Goal: Task Accomplishment & Management: Manage account settings

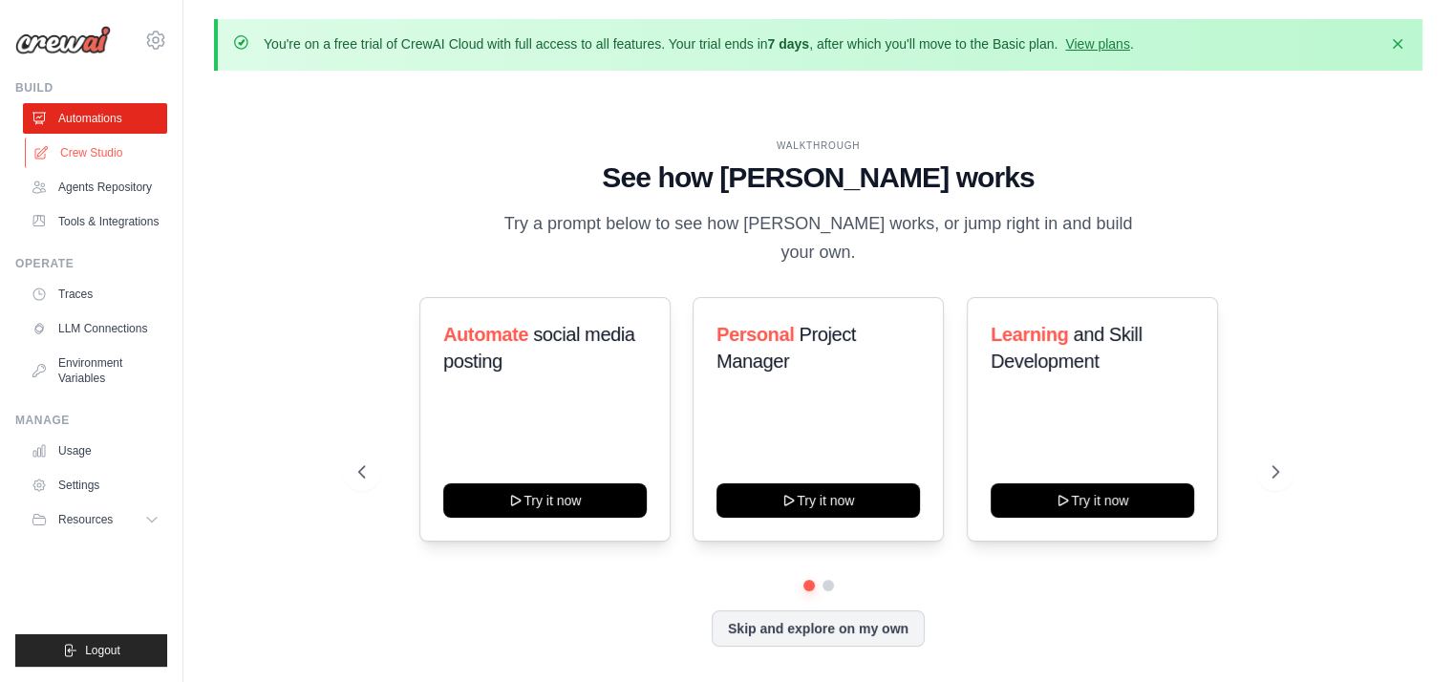
click at [99, 157] on link "Crew Studio" at bounding box center [97, 153] width 144 height 31
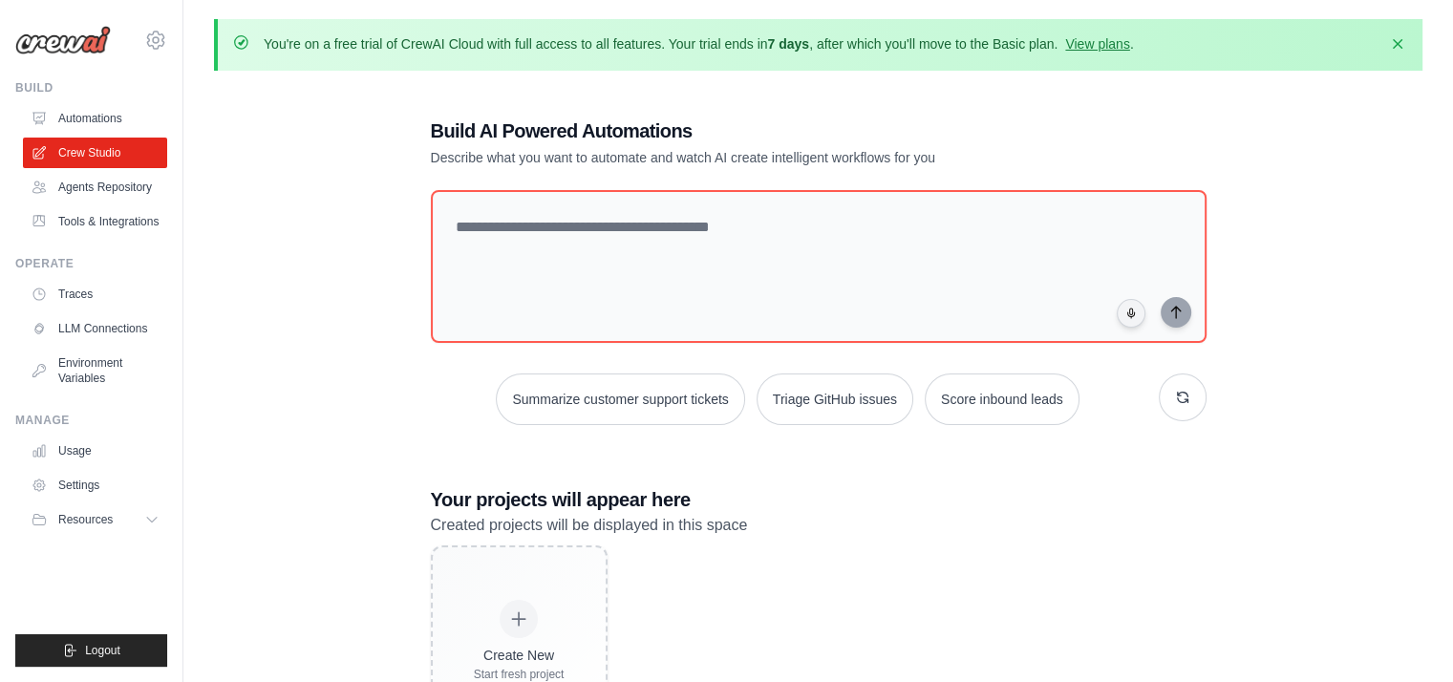
scroll to position [104, 0]
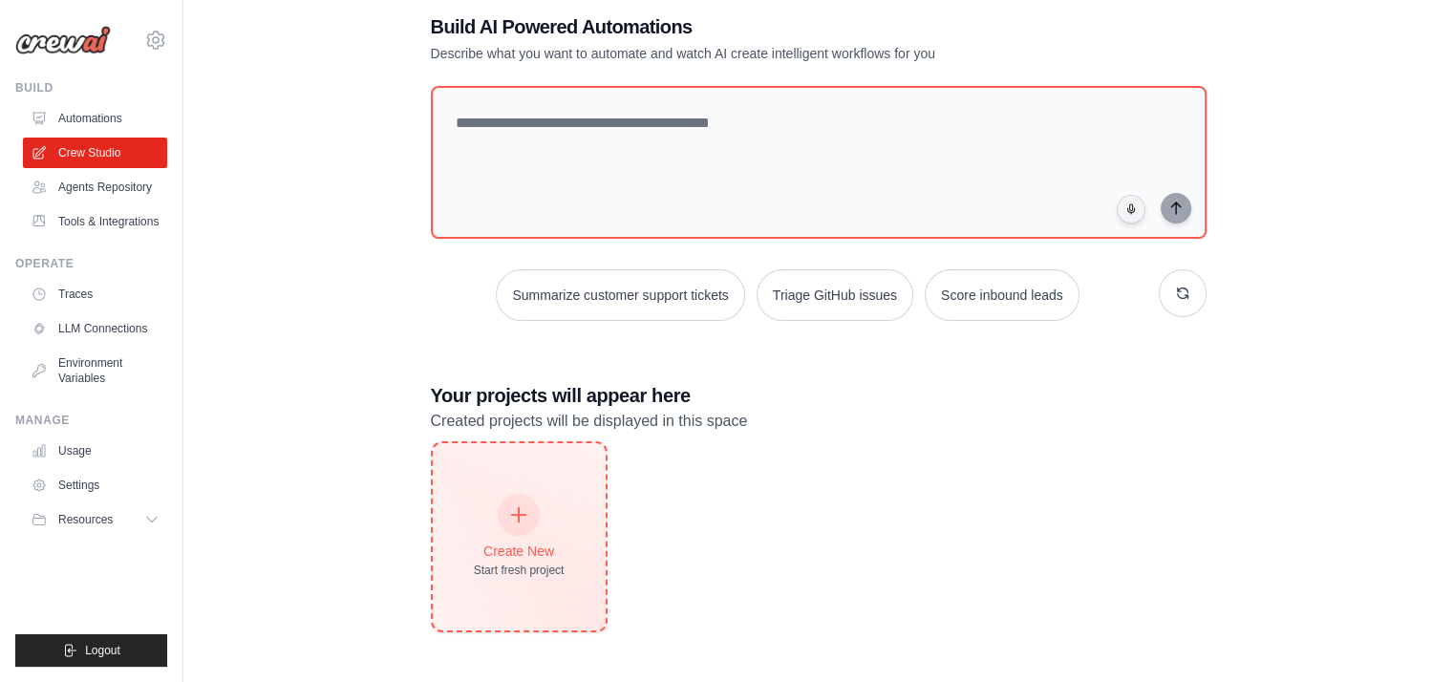
click at [511, 512] on icon at bounding box center [518, 514] width 21 height 21
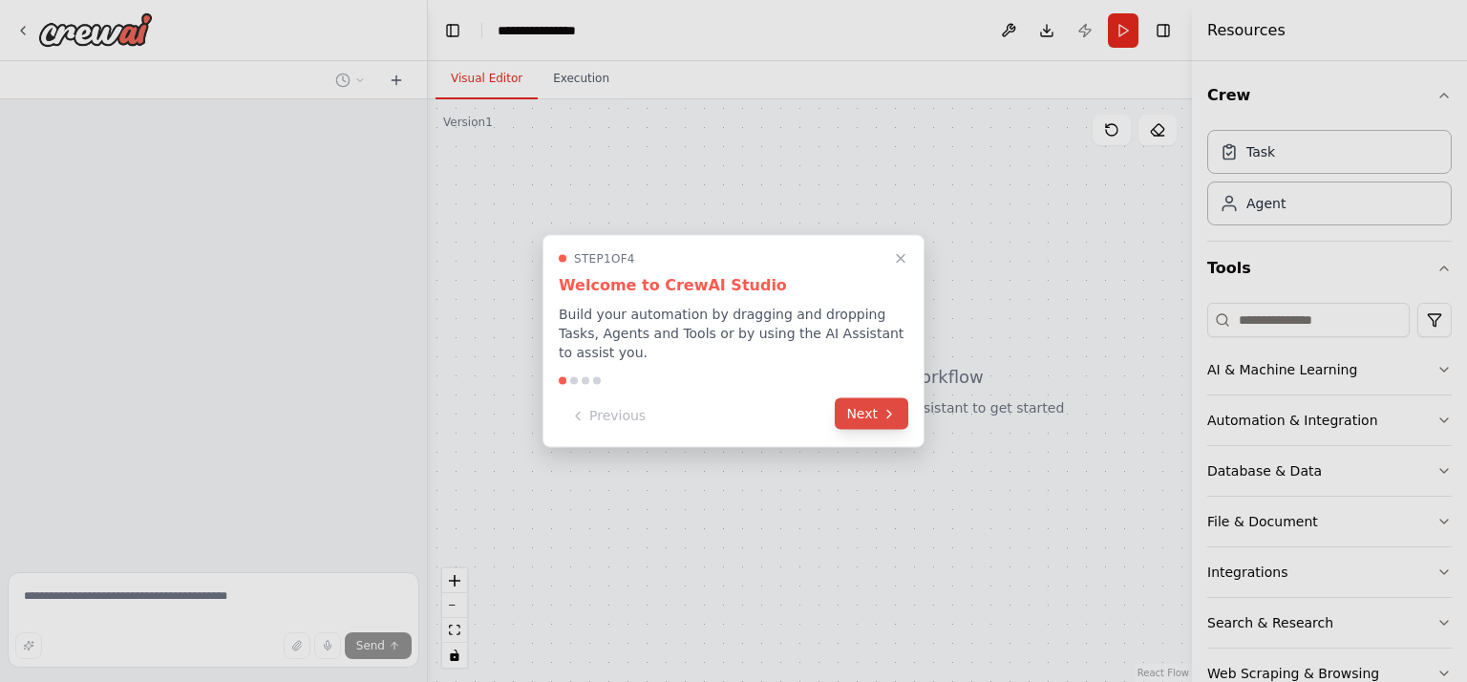
click at [862, 412] on button "Next" at bounding box center [872, 414] width 74 height 32
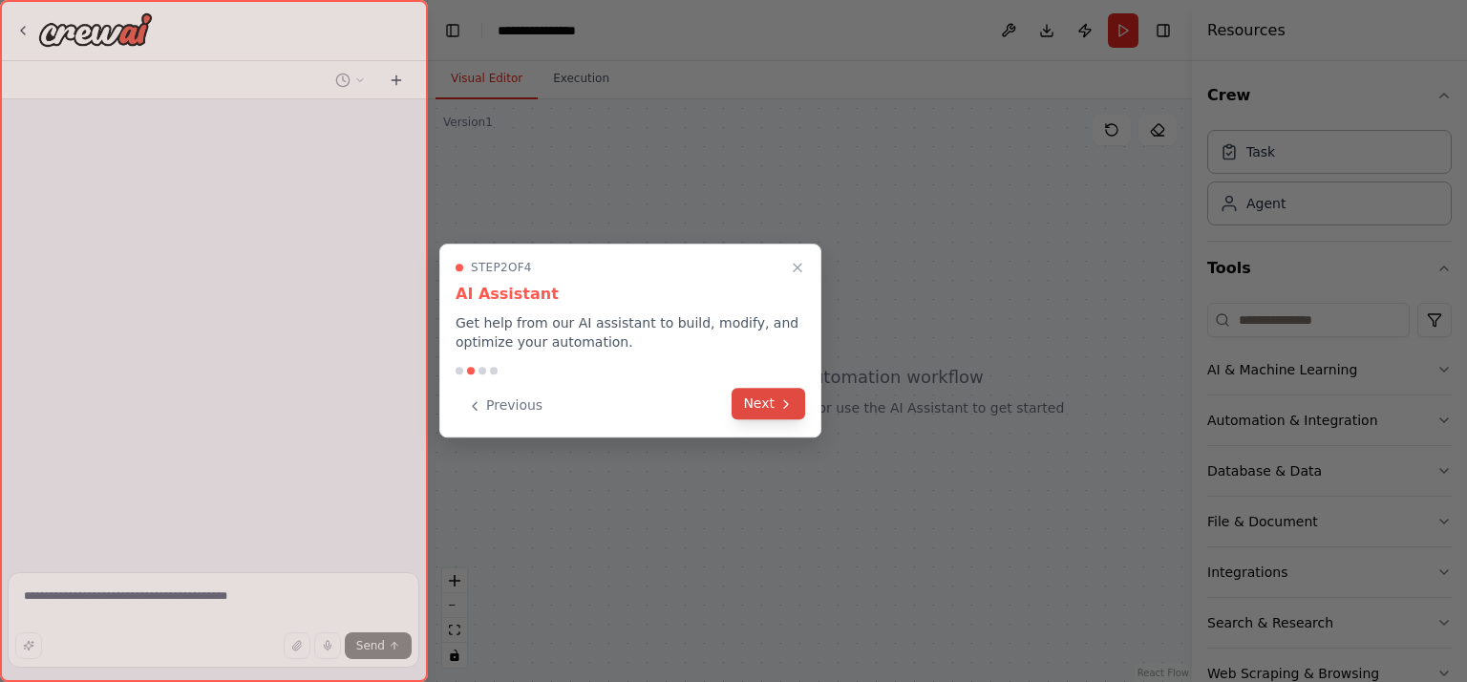
click at [766, 401] on button "Next" at bounding box center [769, 404] width 74 height 32
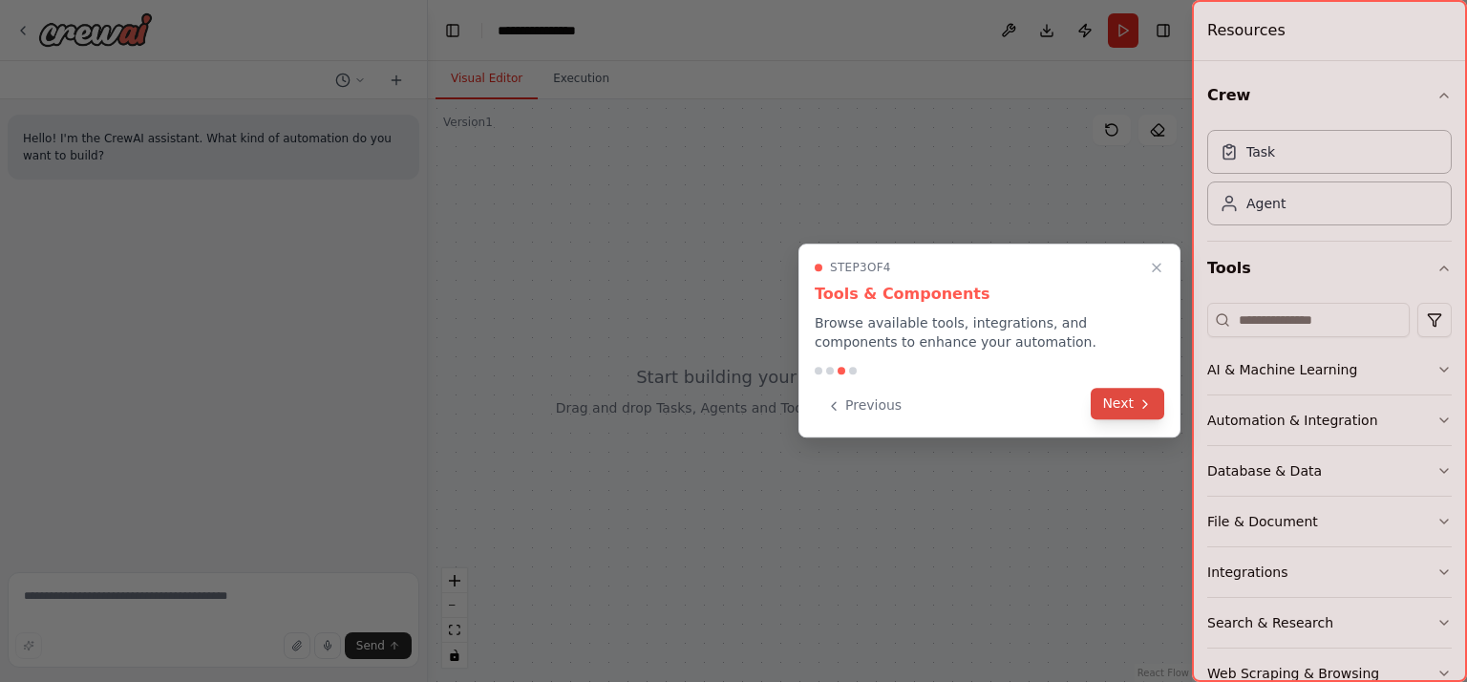
click at [1138, 415] on button "Next" at bounding box center [1128, 404] width 74 height 32
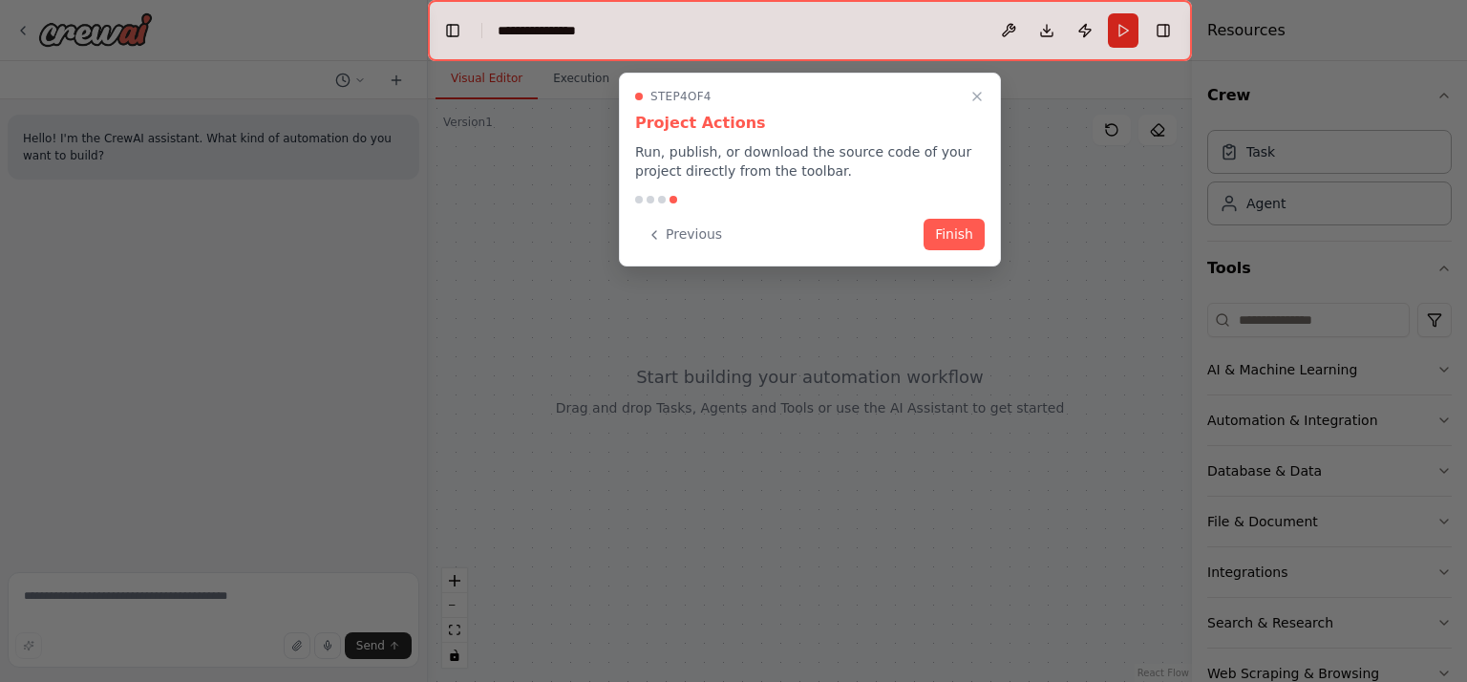
click at [938, 231] on button "Finish" at bounding box center [954, 235] width 61 height 32
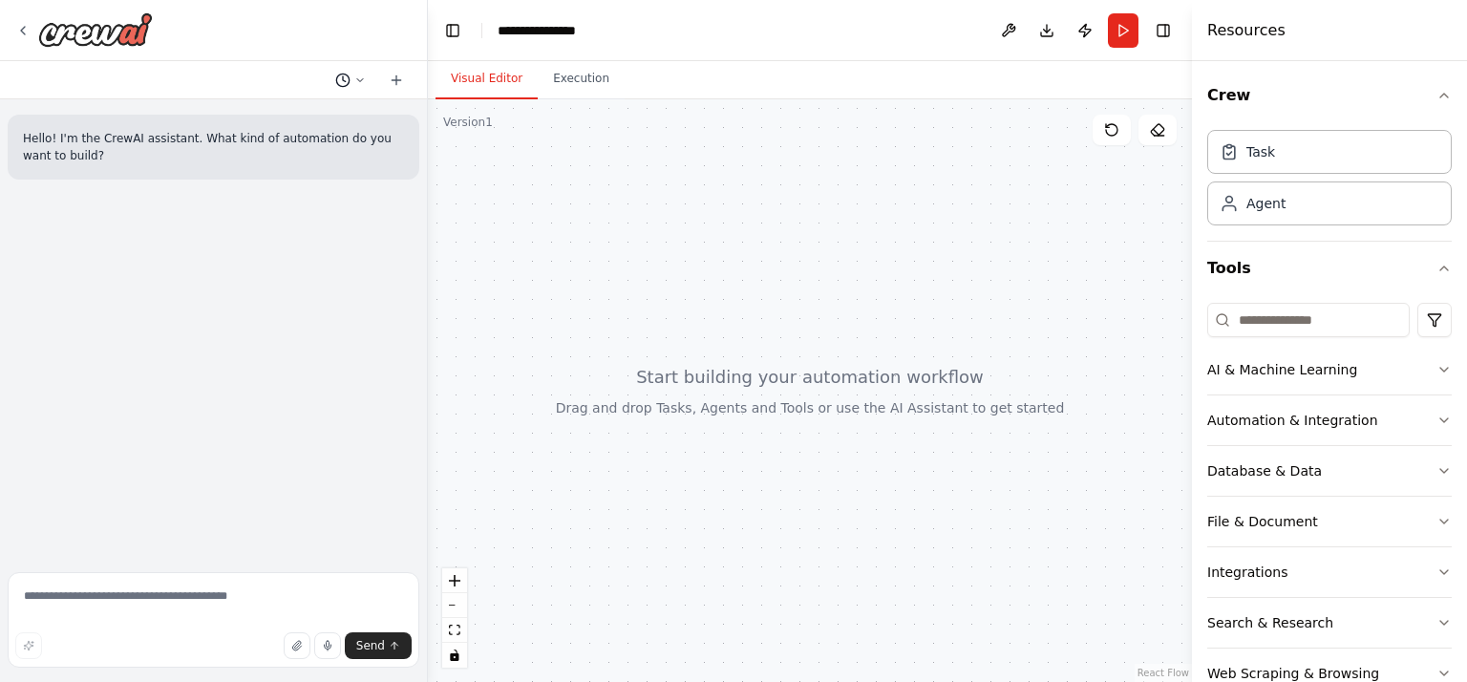
click at [357, 79] on icon at bounding box center [359, 79] width 11 height 11
click at [390, 77] on div at bounding box center [214, 341] width 428 height 682
click at [398, 78] on icon at bounding box center [396, 80] width 15 height 15
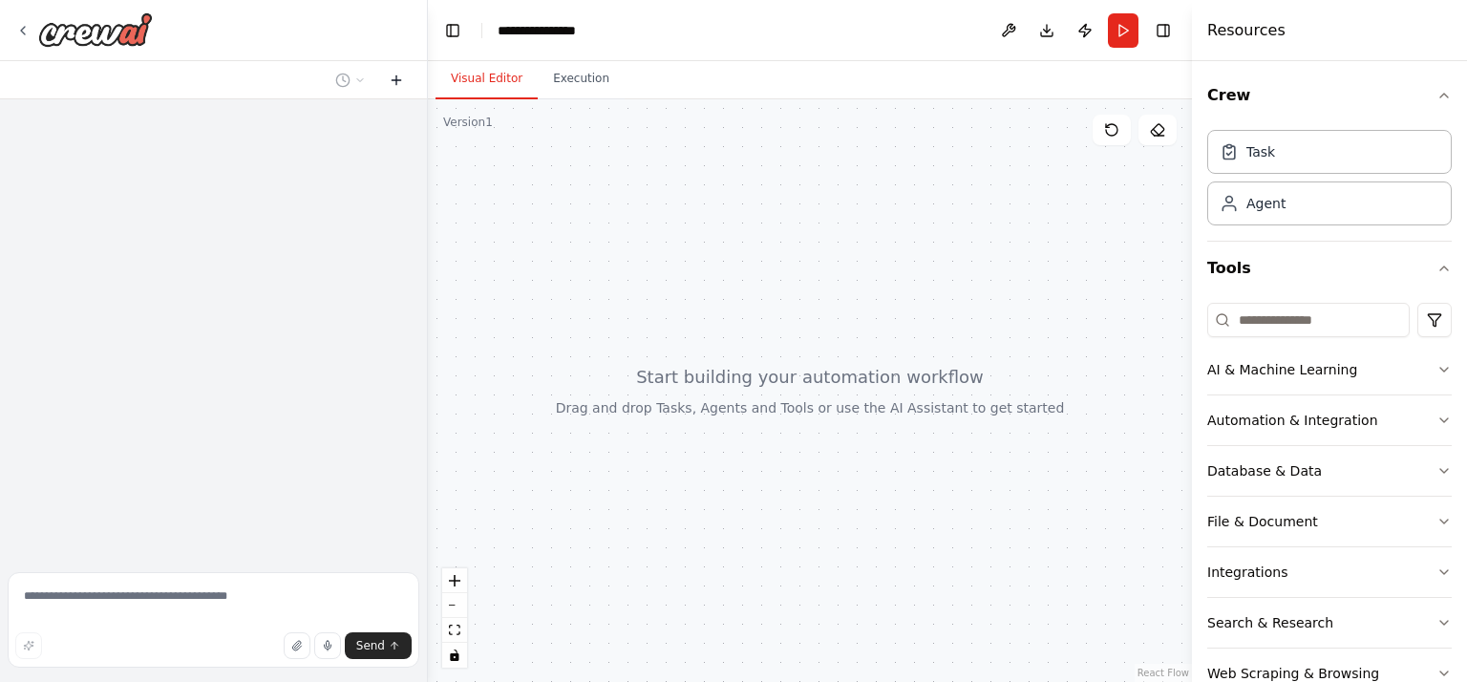
click at [397, 80] on icon at bounding box center [396, 80] width 15 height 15
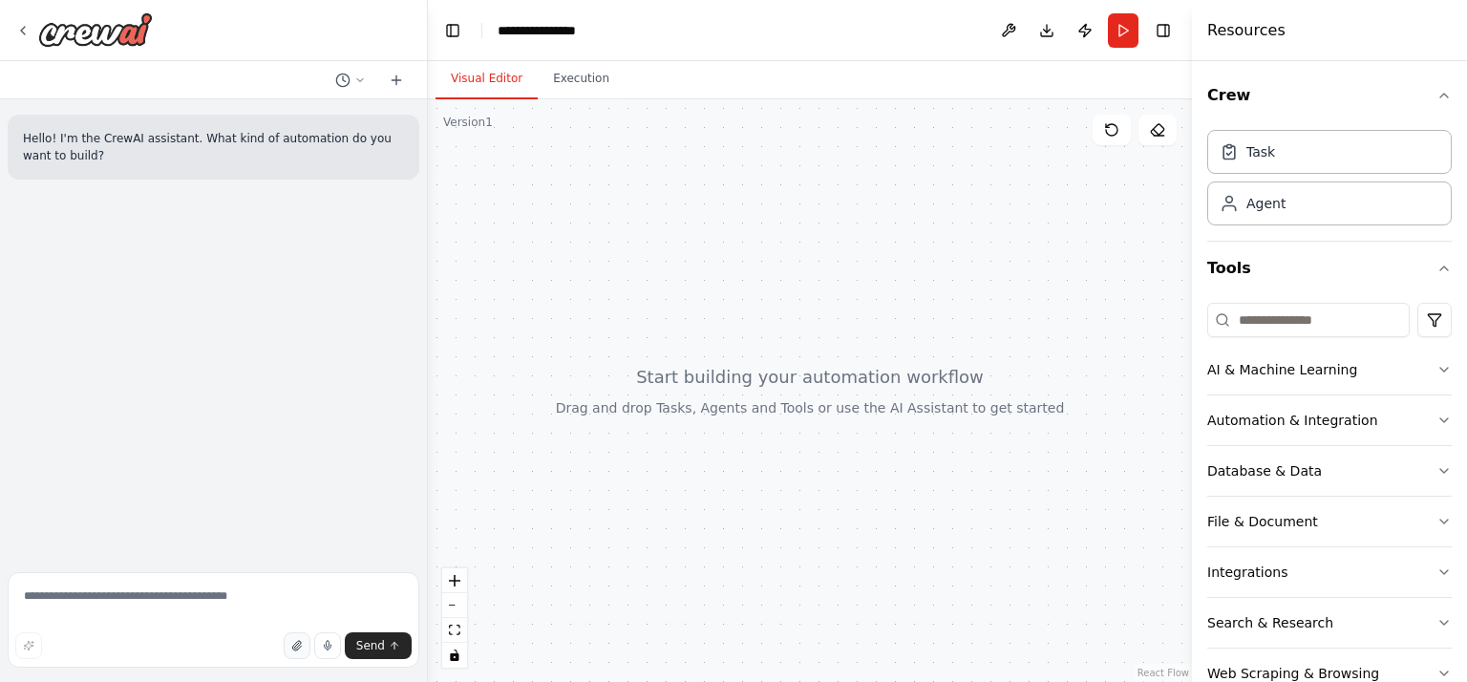
click at [291, 649] on button "button" at bounding box center [297, 645] width 27 height 27
click at [1302, 564] on button "Integrations" at bounding box center [1329, 572] width 245 height 50
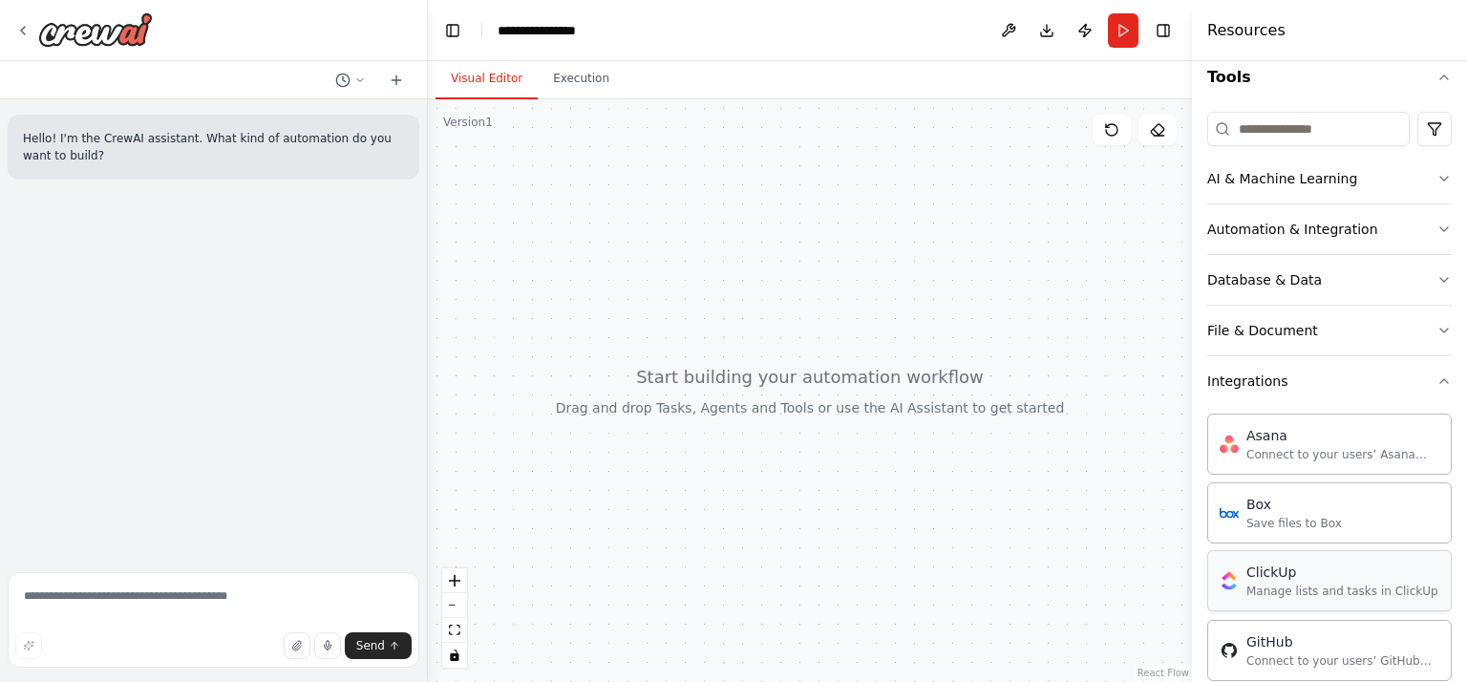
scroll to position [478, 0]
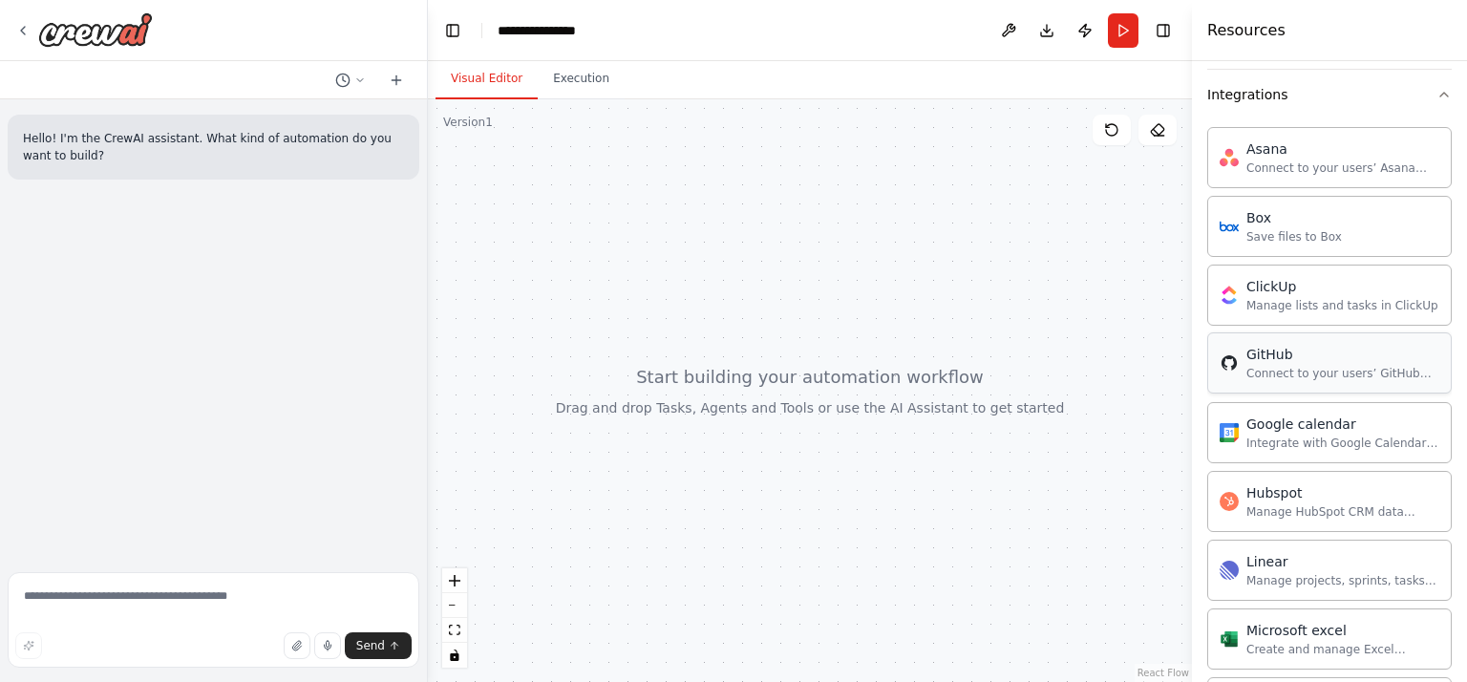
click at [1287, 377] on div "Connect to your users’ GitHub accounts" at bounding box center [1342, 373] width 193 height 15
click at [1087, 354] on div "GitHub" at bounding box center [1105, 349] width 229 height 19
click at [1382, 372] on div "Connect to your users’ GitHub accounts" at bounding box center [1342, 373] width 193 height 15
click at [1288, 369] on div "Connect to your users’ GitHub accounts" at bounding box center [1342, 373] width 193 height 15
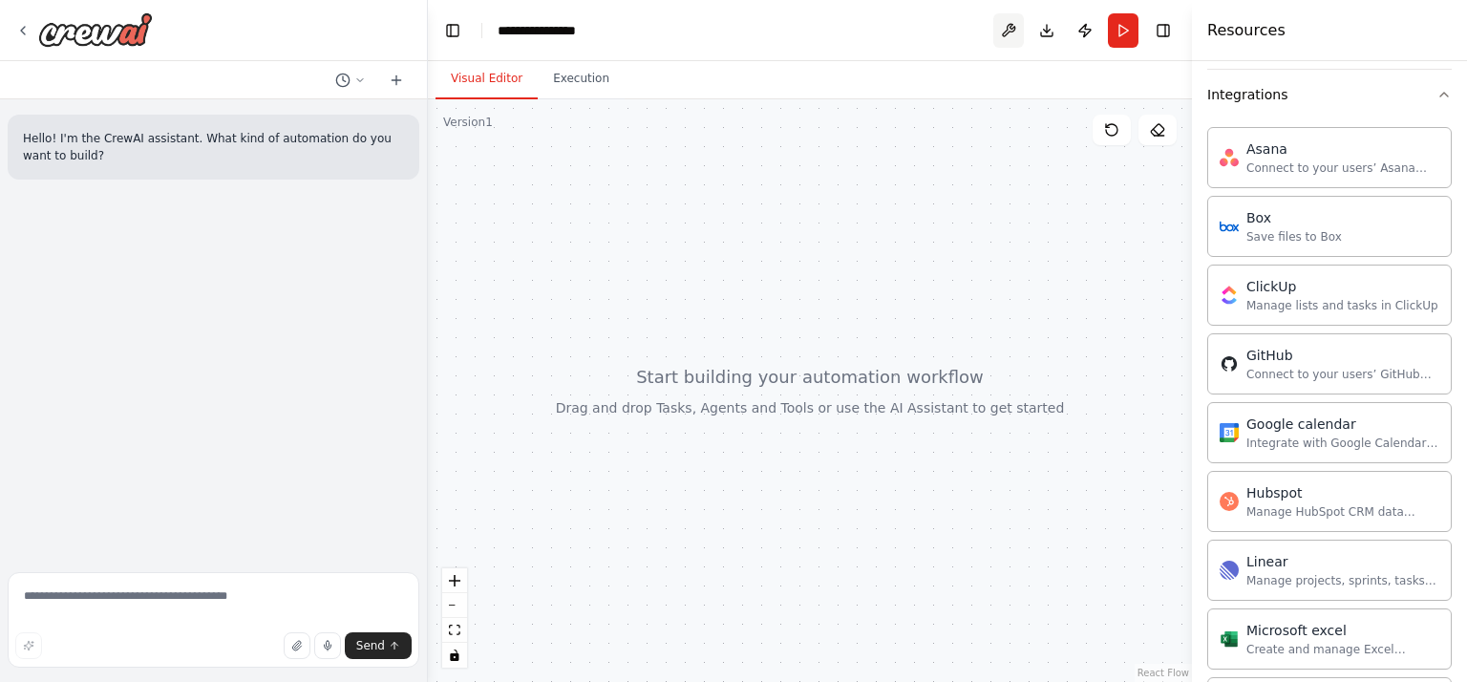
click at [1003, 22] on button at bounding box center [1008, 30] width 31 height 34
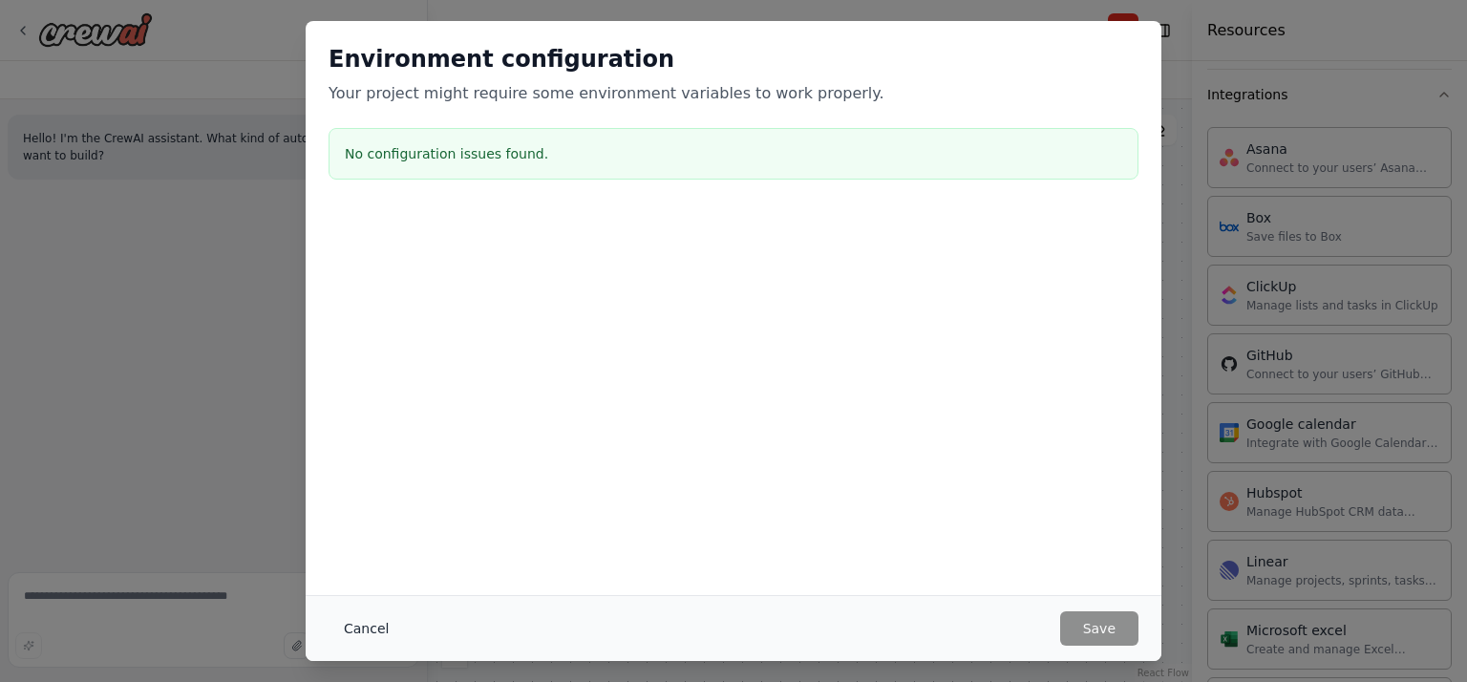
click at [363, 627] on button "Cancel" at bounding box center [366, 628] width 75 height 34
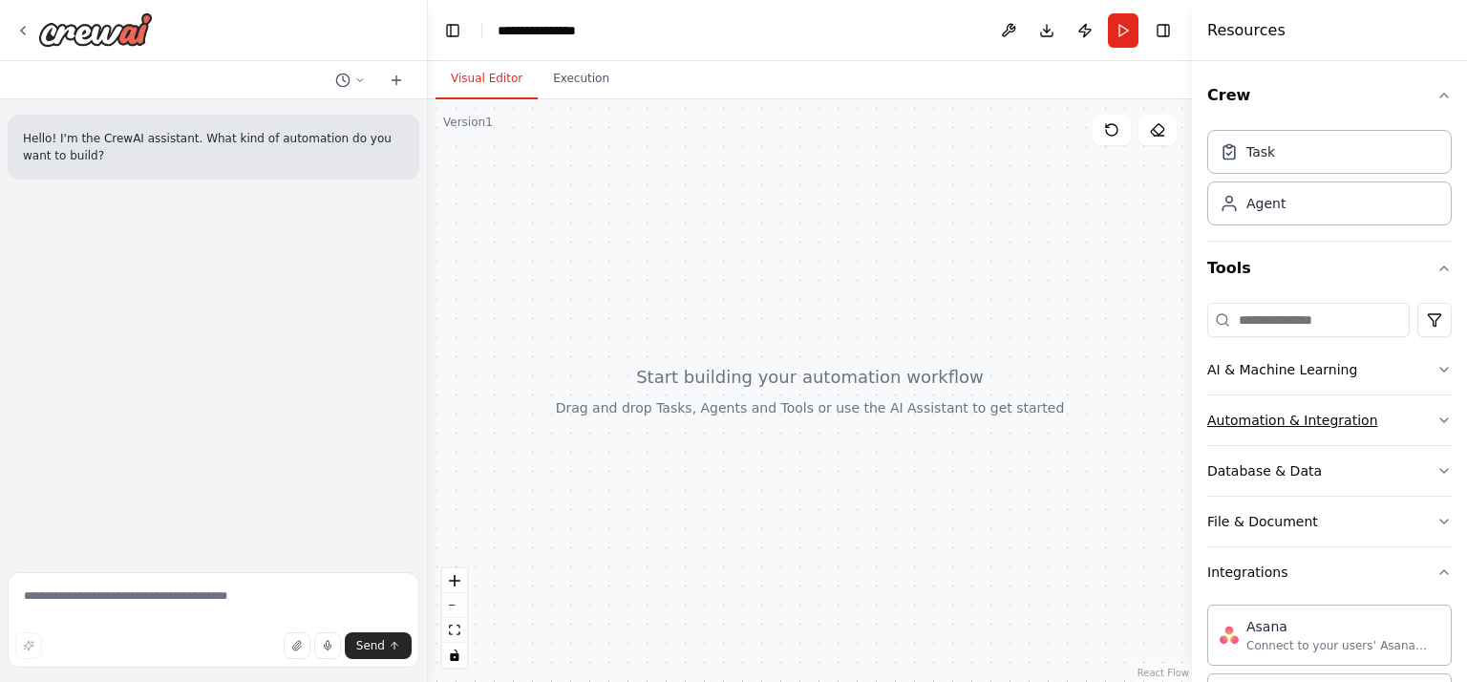
scroll to position [96, 0]
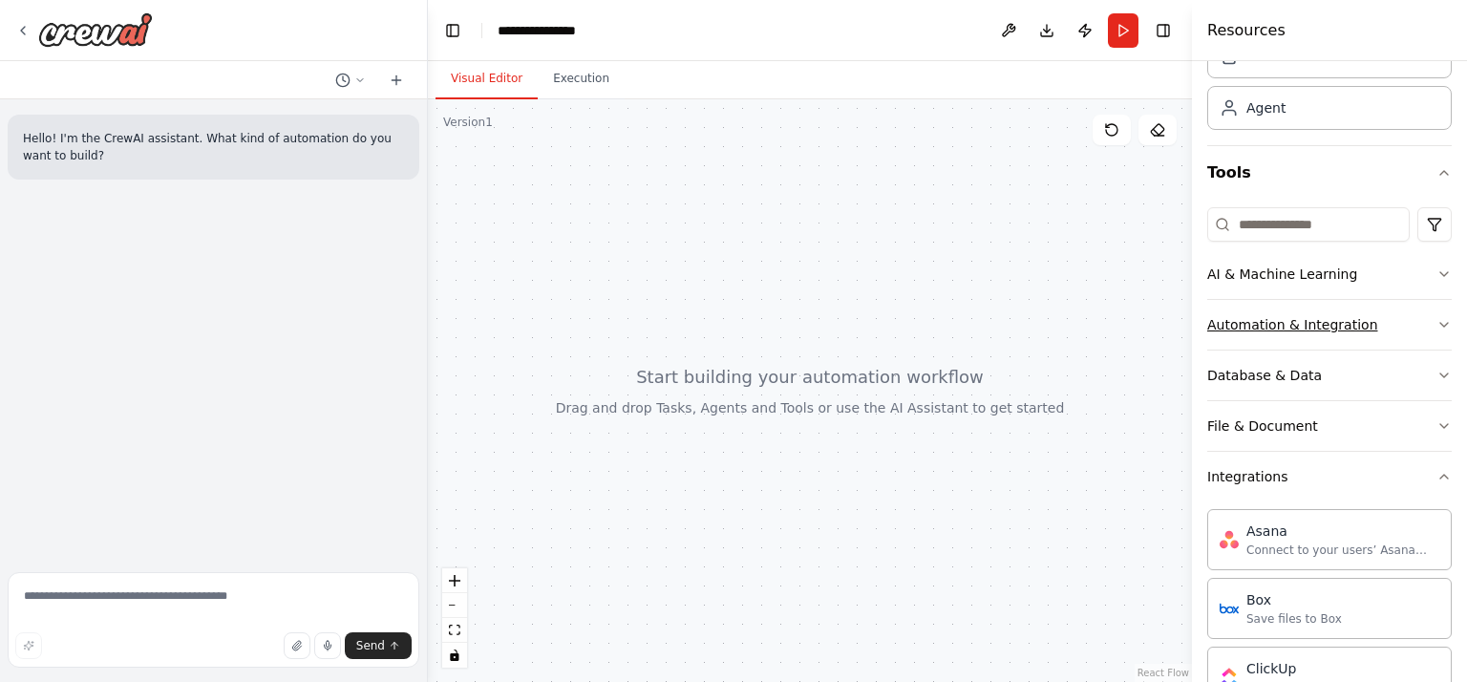
click at [1316, 328] on div "Automation & Integration" at bounding box center [1292, 324] width 171 height 19
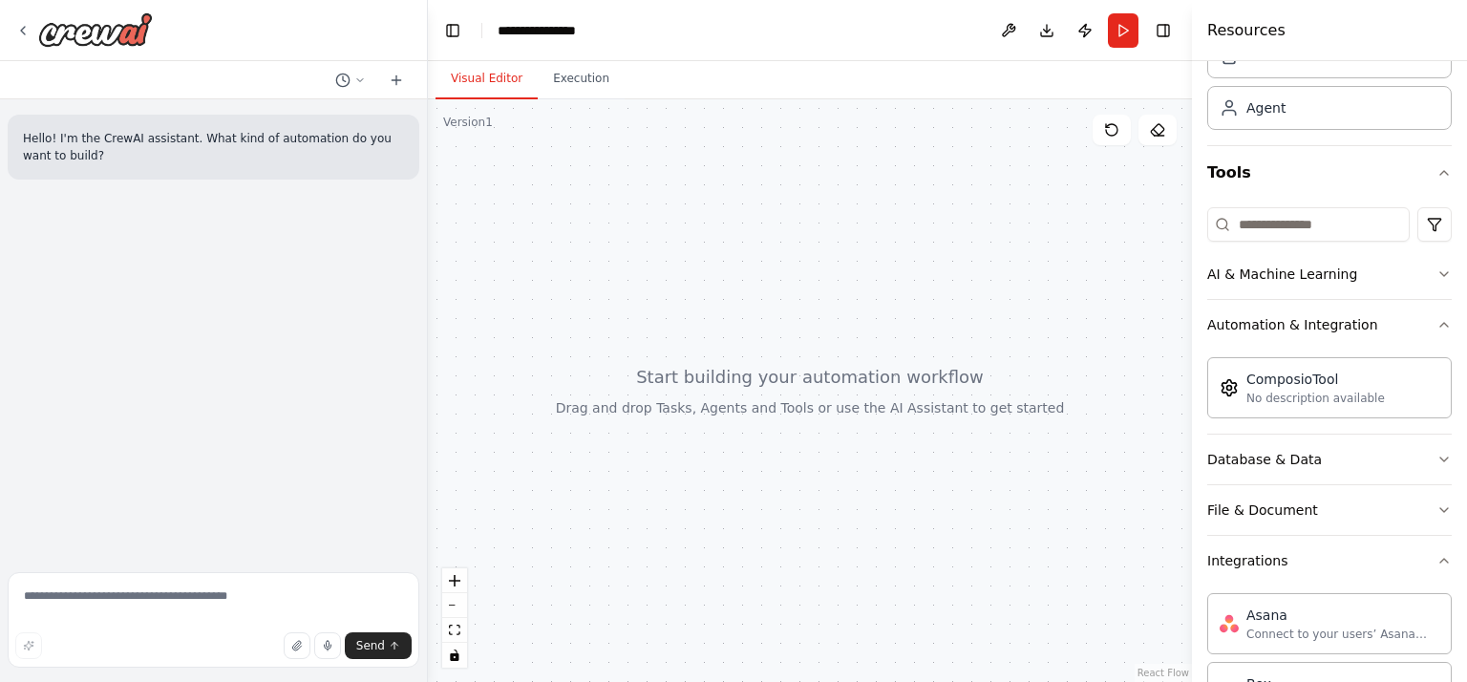
scroll to position [191, 0]
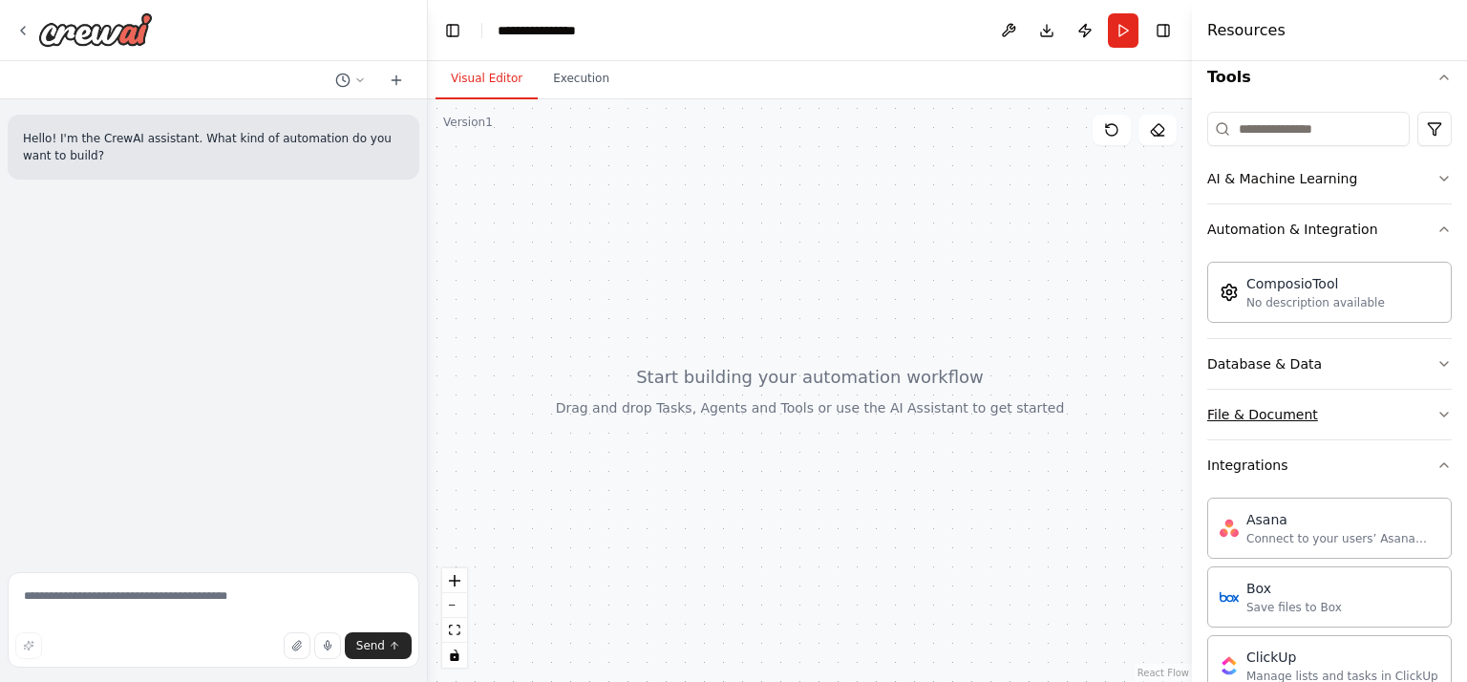
click at [1296, 421] on button "File & Document" at bounding box center [1329, 415] width 245 height 50
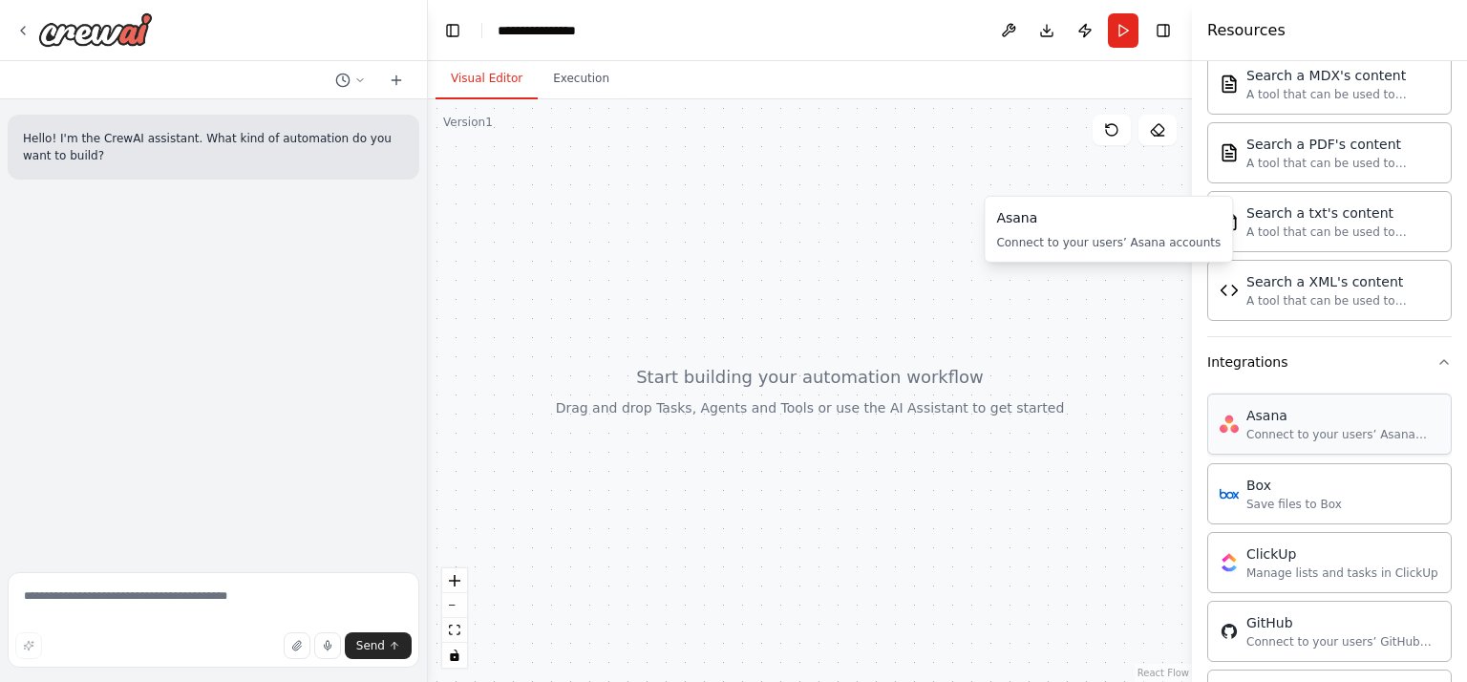
scroll to position [1051, 0]
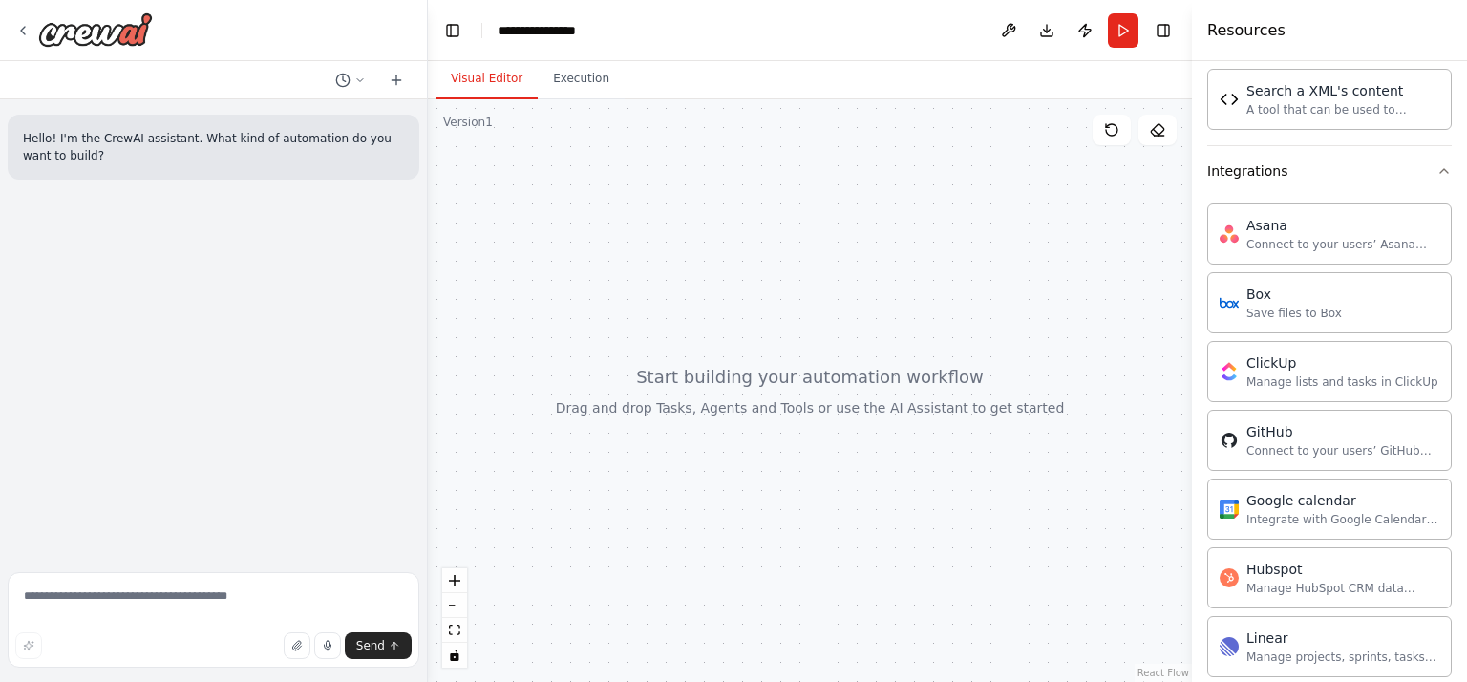
click at [596, 210] on div at bounding box center [810, 390] width 764 height 583
click at [97, 29] on img at bounding box center [95, 29] width 115 height 34
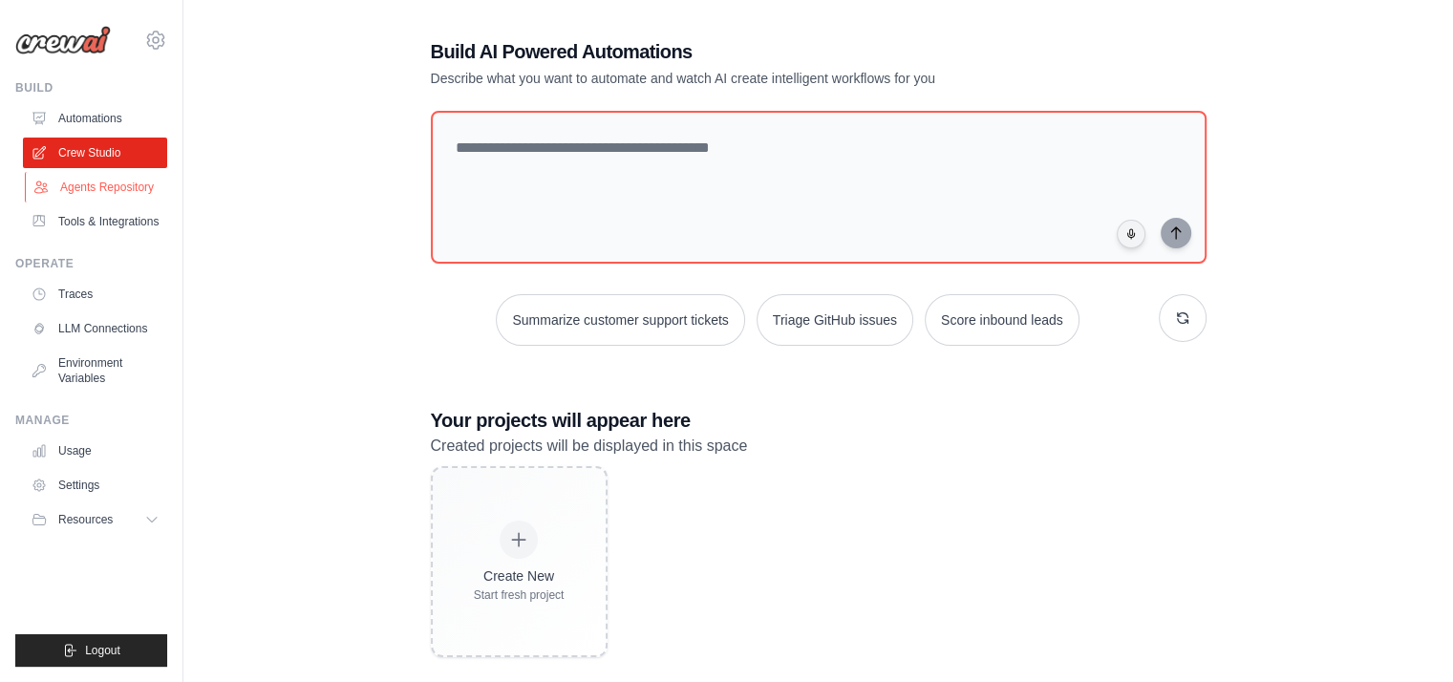
click at [115, 180] on link "Agents Repository" at bounding box center [97, 187] width 144 height 31
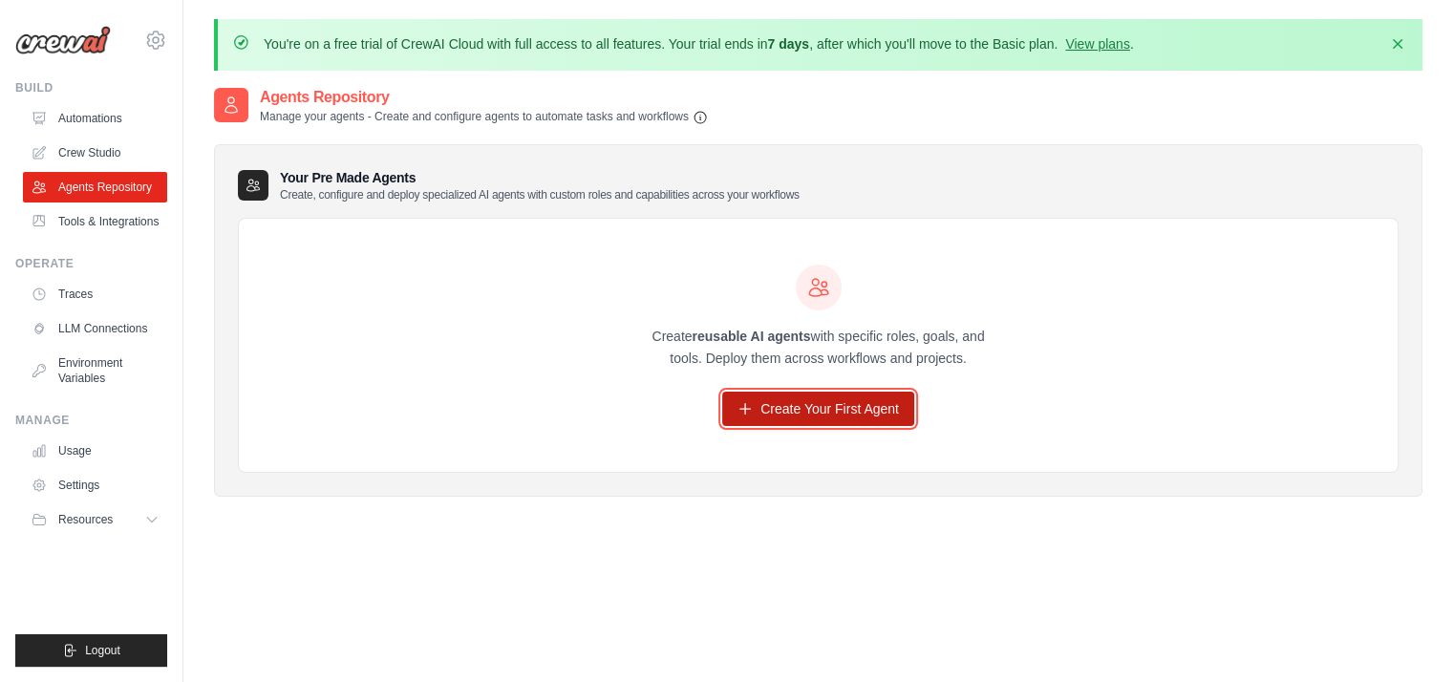
click at [844, 394] on link "Create Your First Agent" at bounding box center [818, 409] width 192 height 34
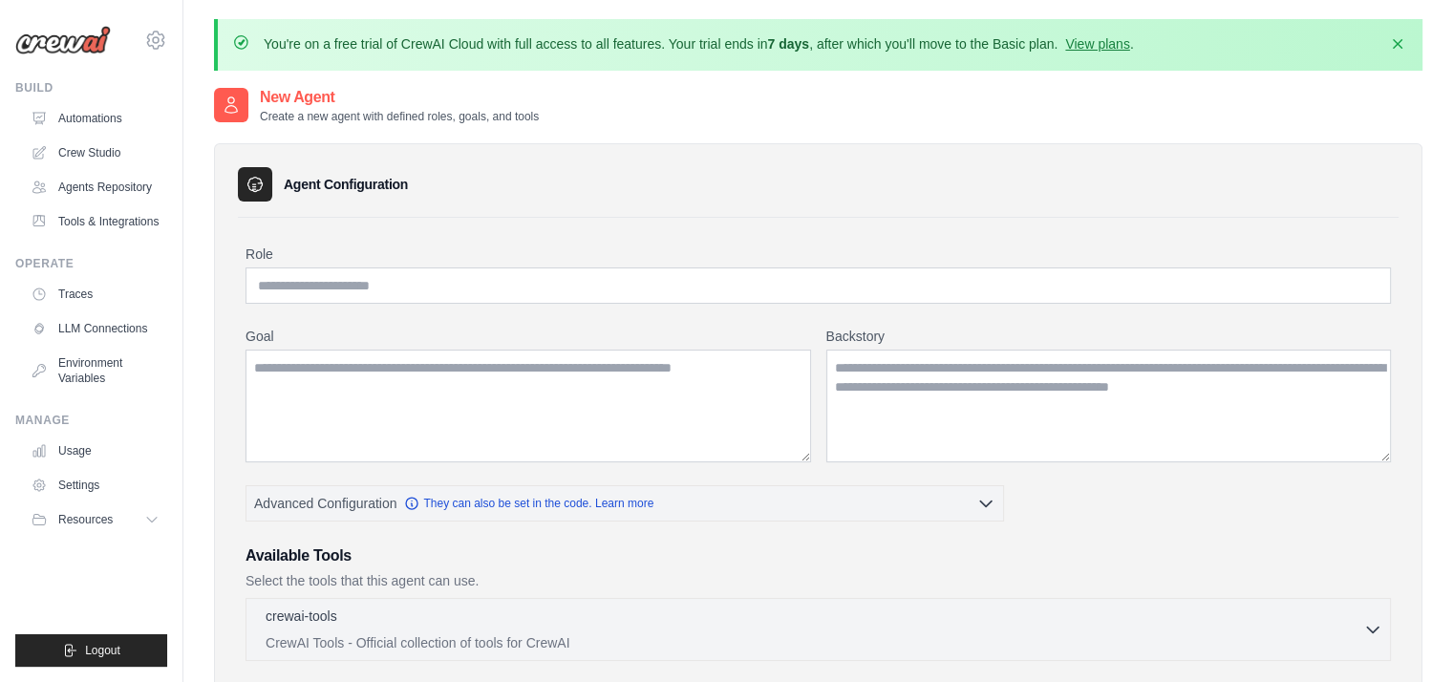
scroll to position [287, 0]
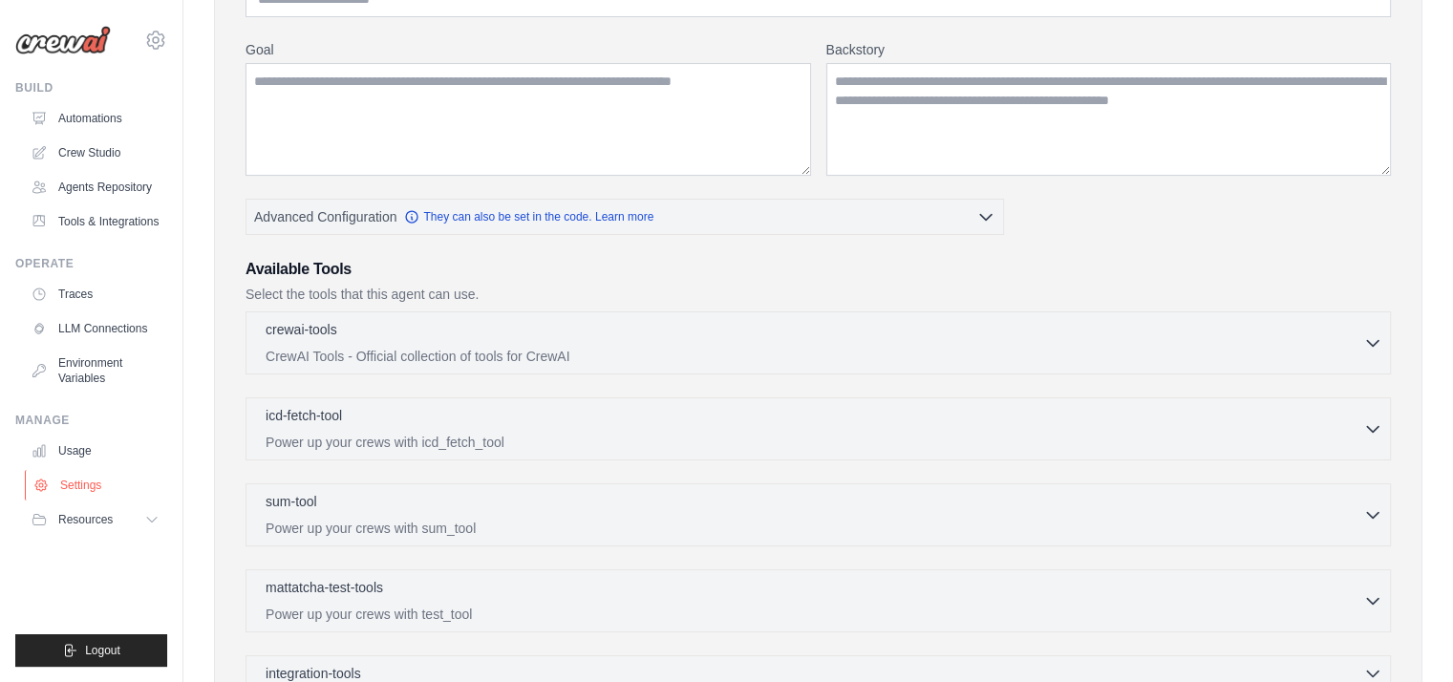
click at [95, 484] on link "Settings" at bounding box center [97, 485] width 144 height 31
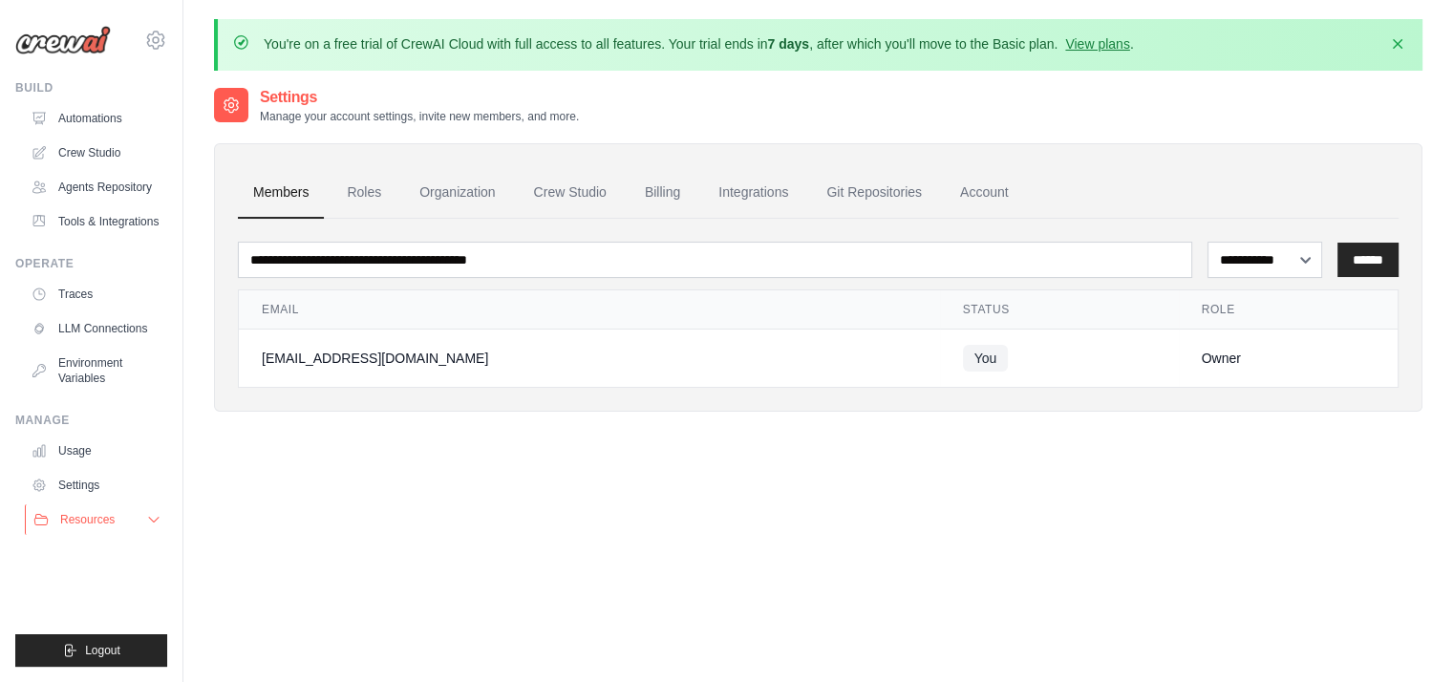
click at [149, 521] on icon at bounding box center [153, 519] width 15 height 15
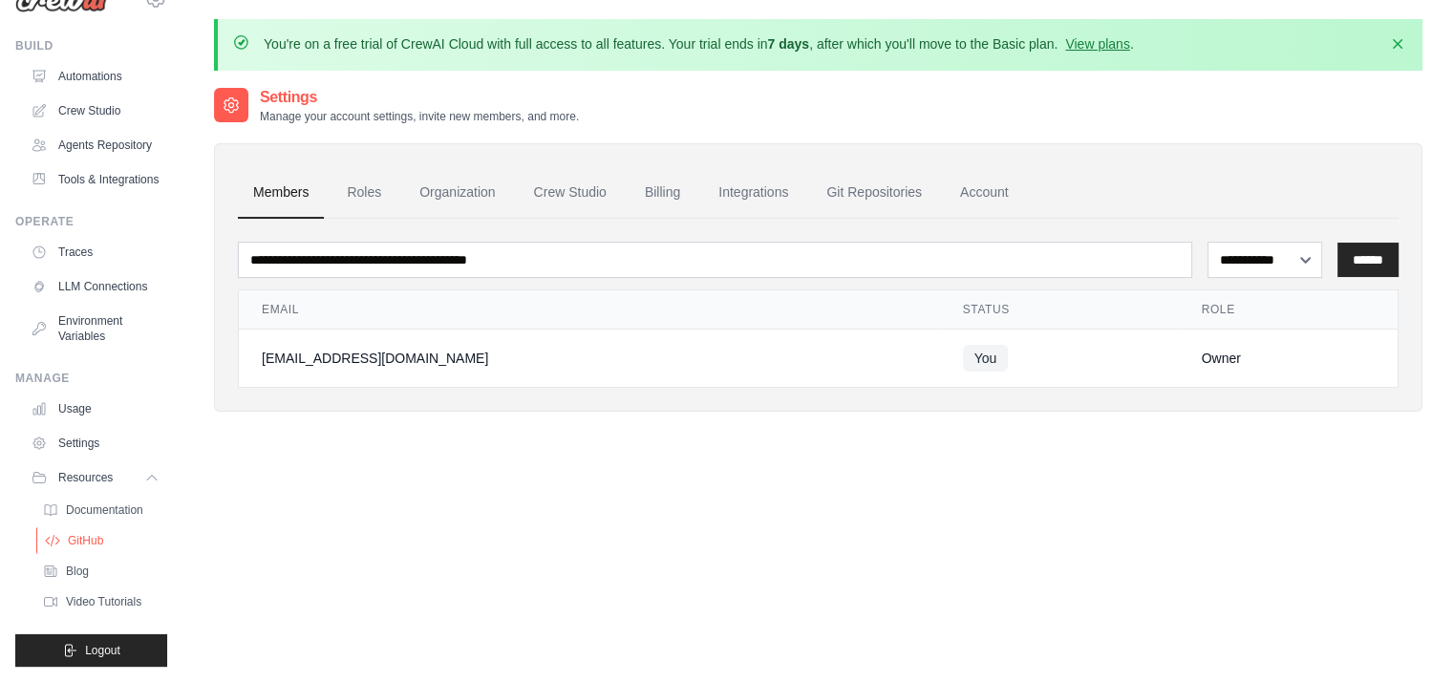
scroll to position [104, 0]
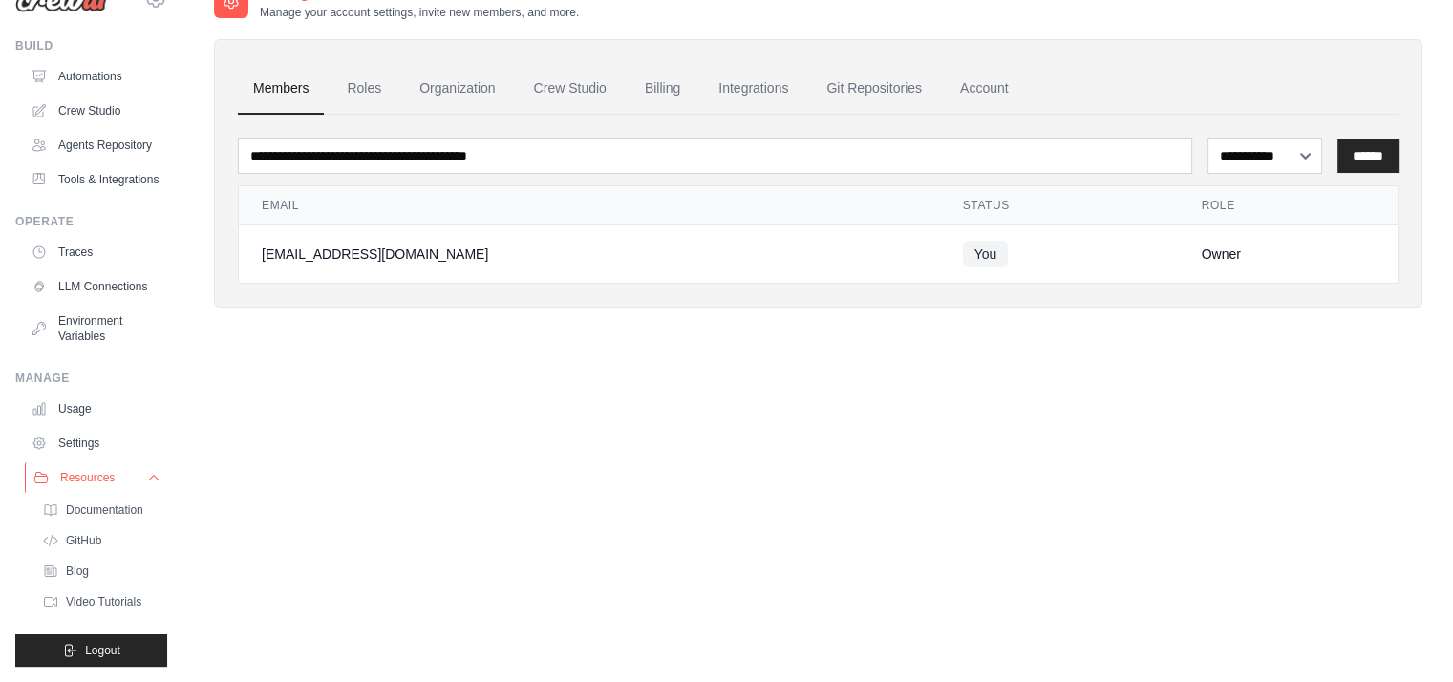
click at [146, 480] on icon at bounding box center [153, 477] width 15 height 15
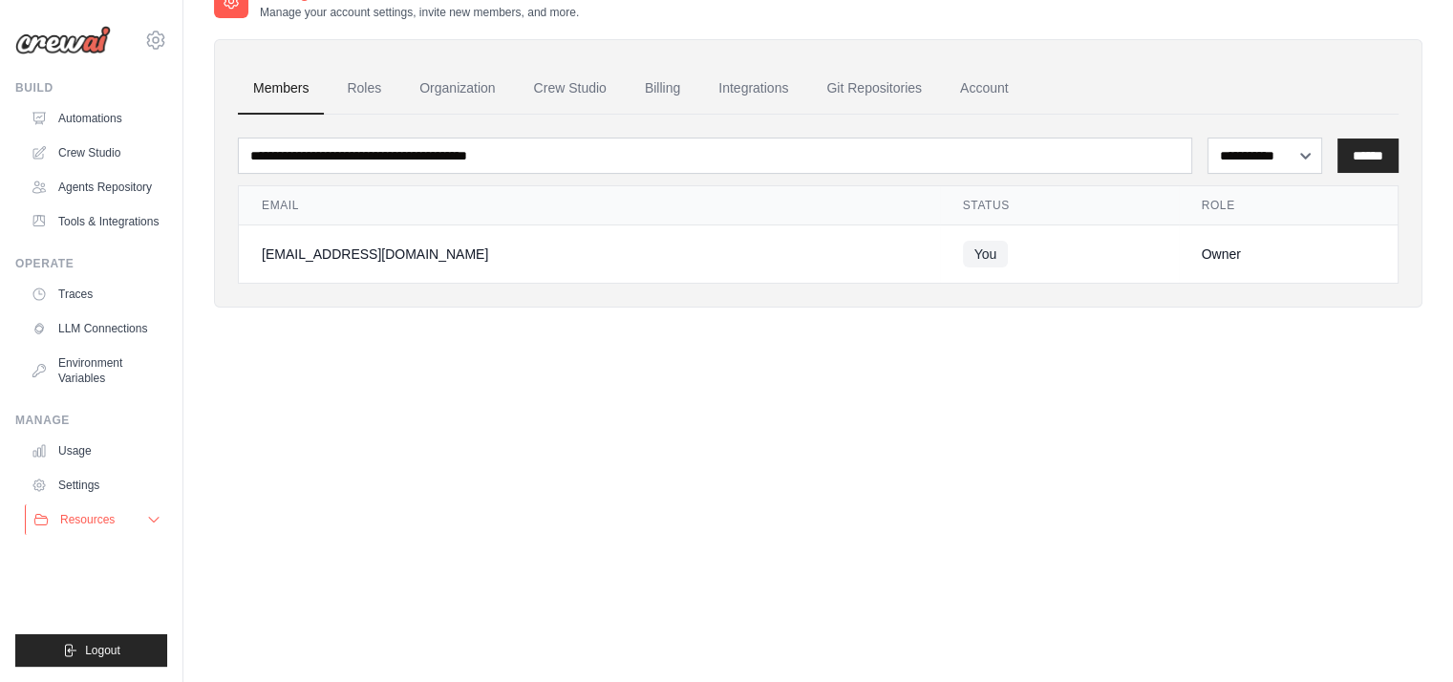
scroll to position [0, 0]
click at [146, 522] on icon at bounding box center [153, 519] width 15 height 15
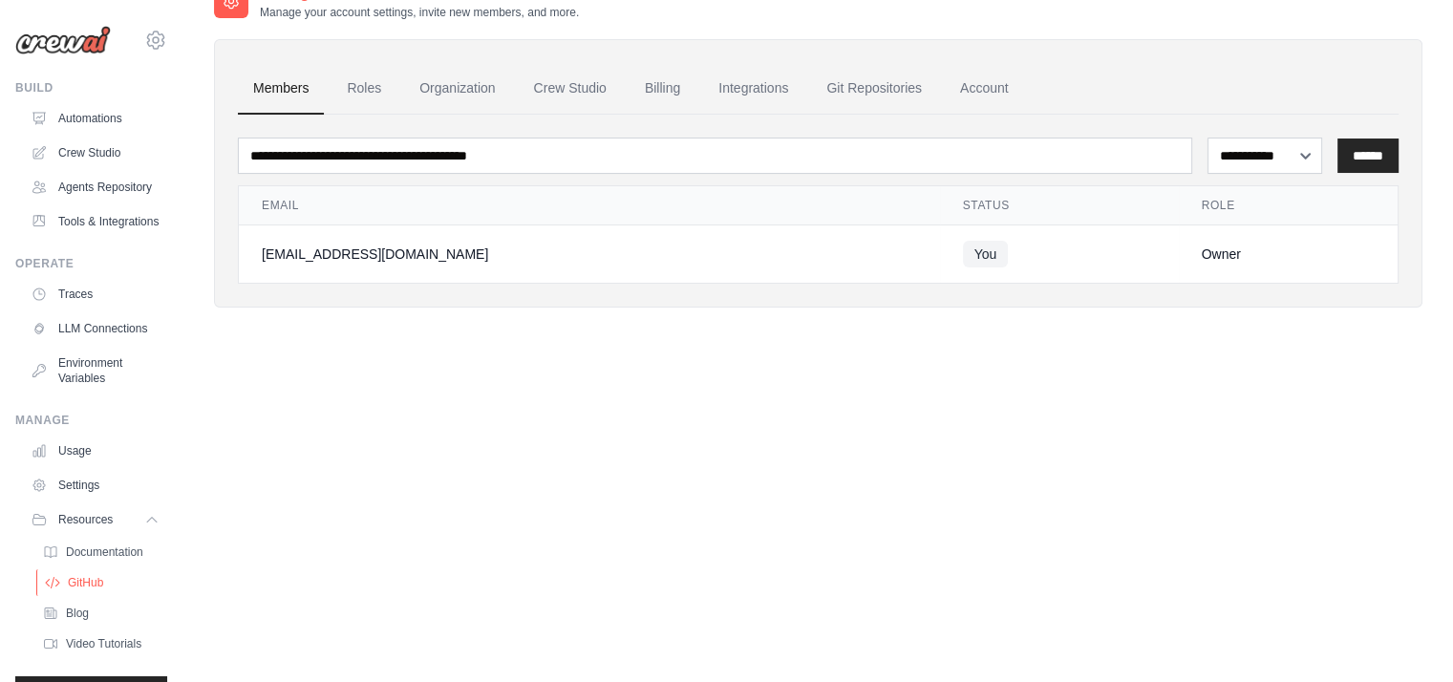
scroll to position [88, 0]
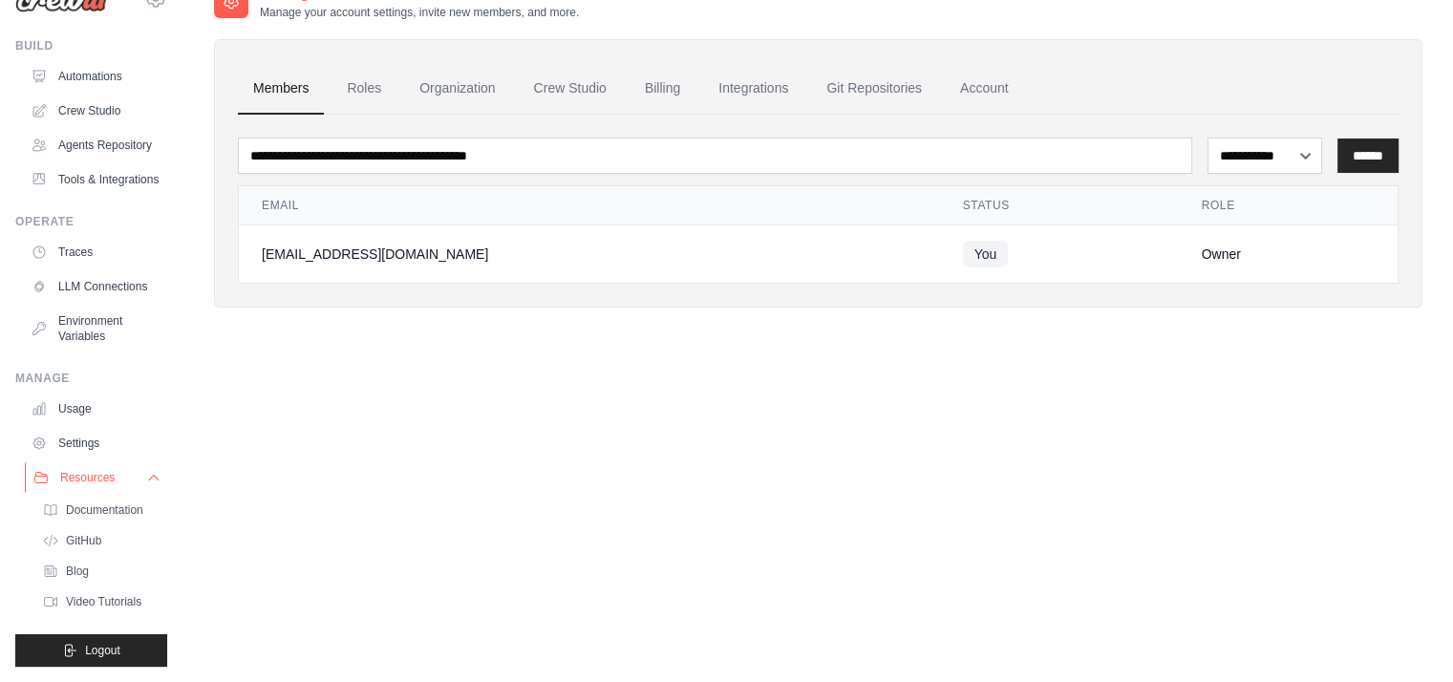
click at [146, 478] on icon at bounding box center [153, 477] width 15 height 15
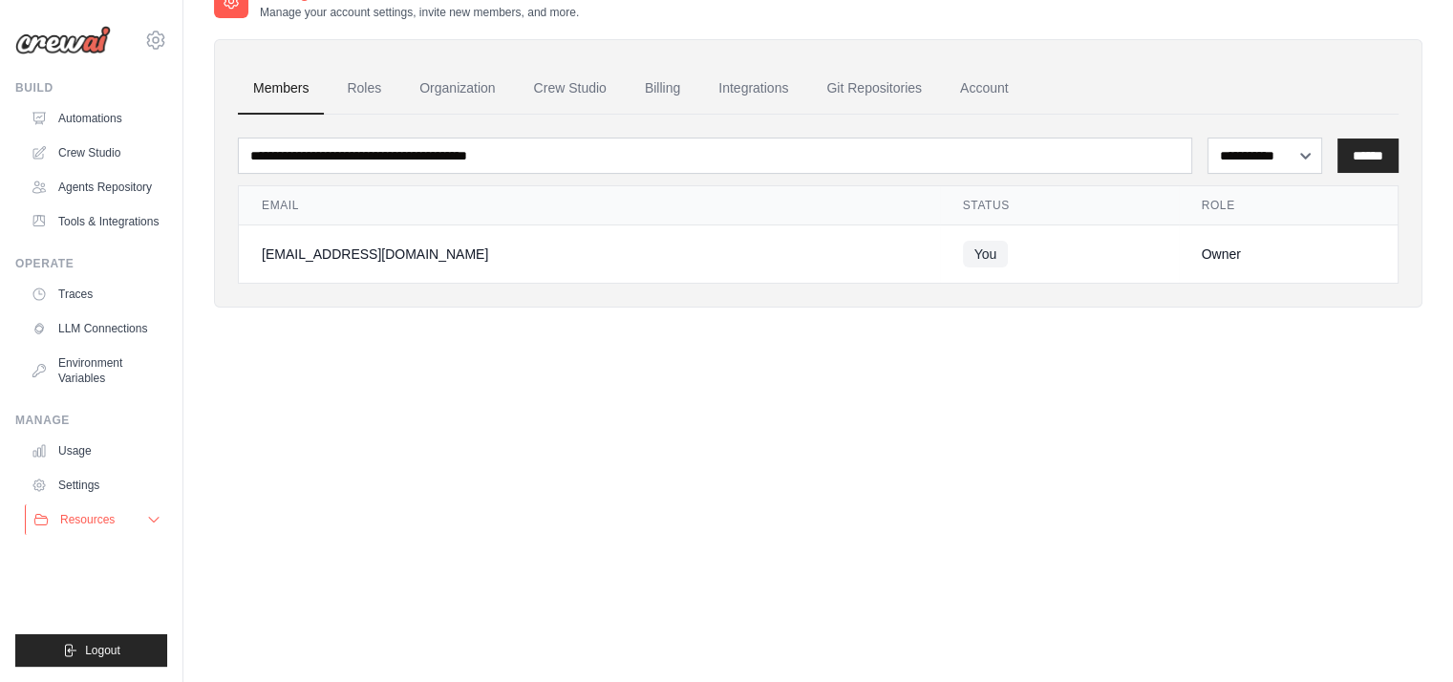
click at [87, 519] on span "Resources" at bounding box center [87, 519] width 54 height 15
click at [122, 535] on button "Resources" at bounding box center [95, 519] width 144 height 31
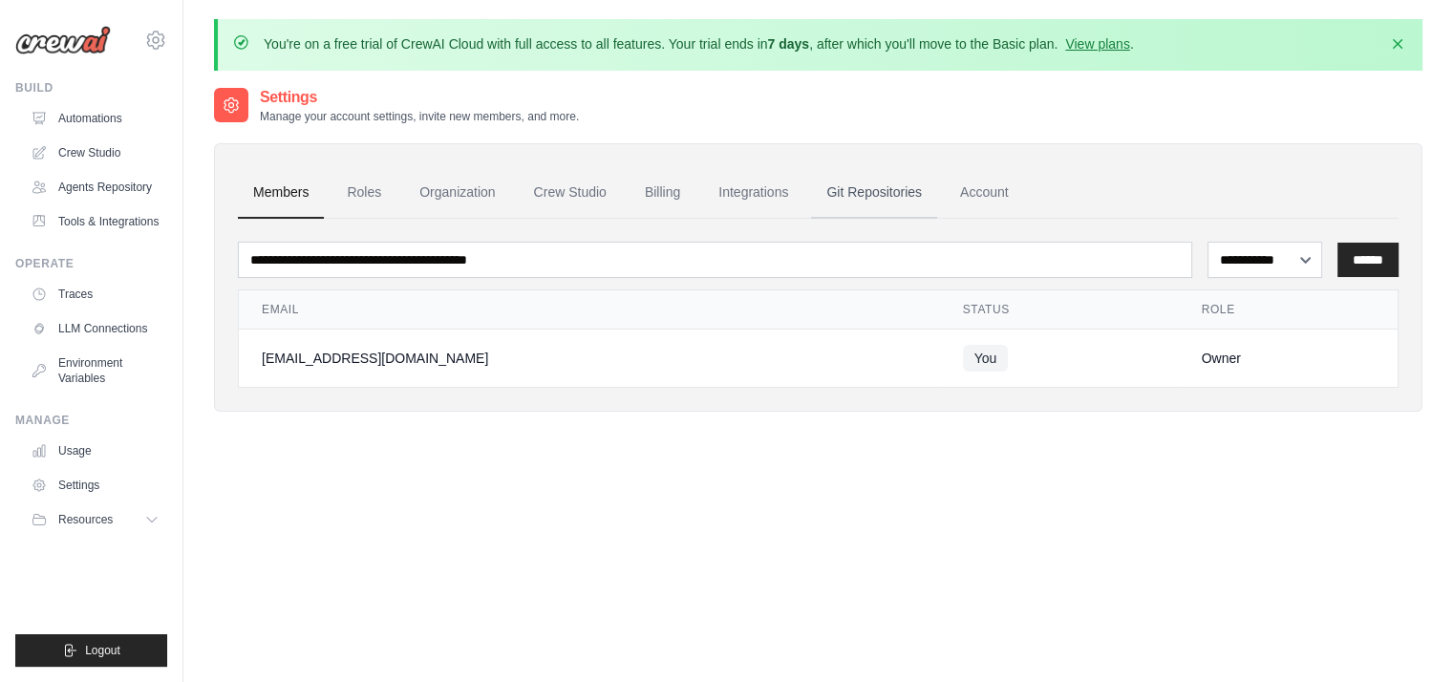
click at [825, 188] on link "Git Repositories" at bounding box center [874, 193] width 126 height 52
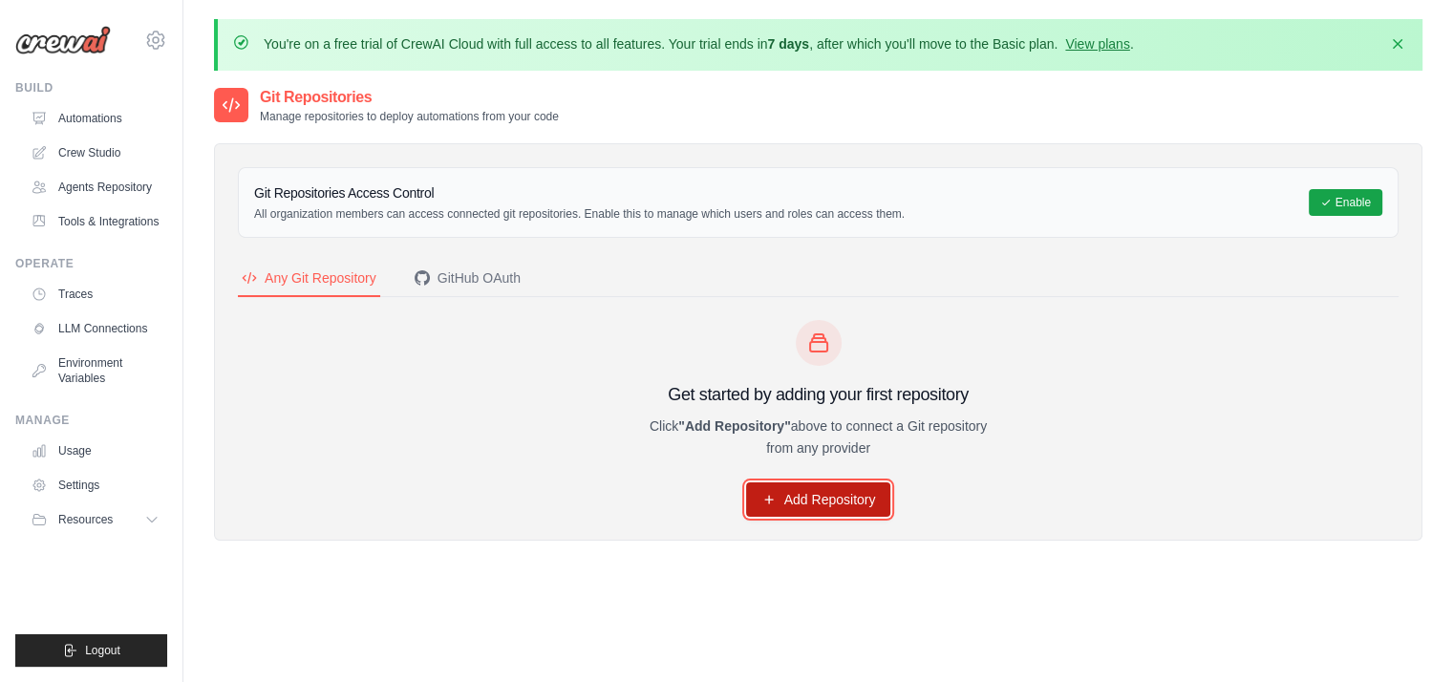
click at [825, 500] on link "Add Repository" at bounding box center [818, 499] width 145 height 34
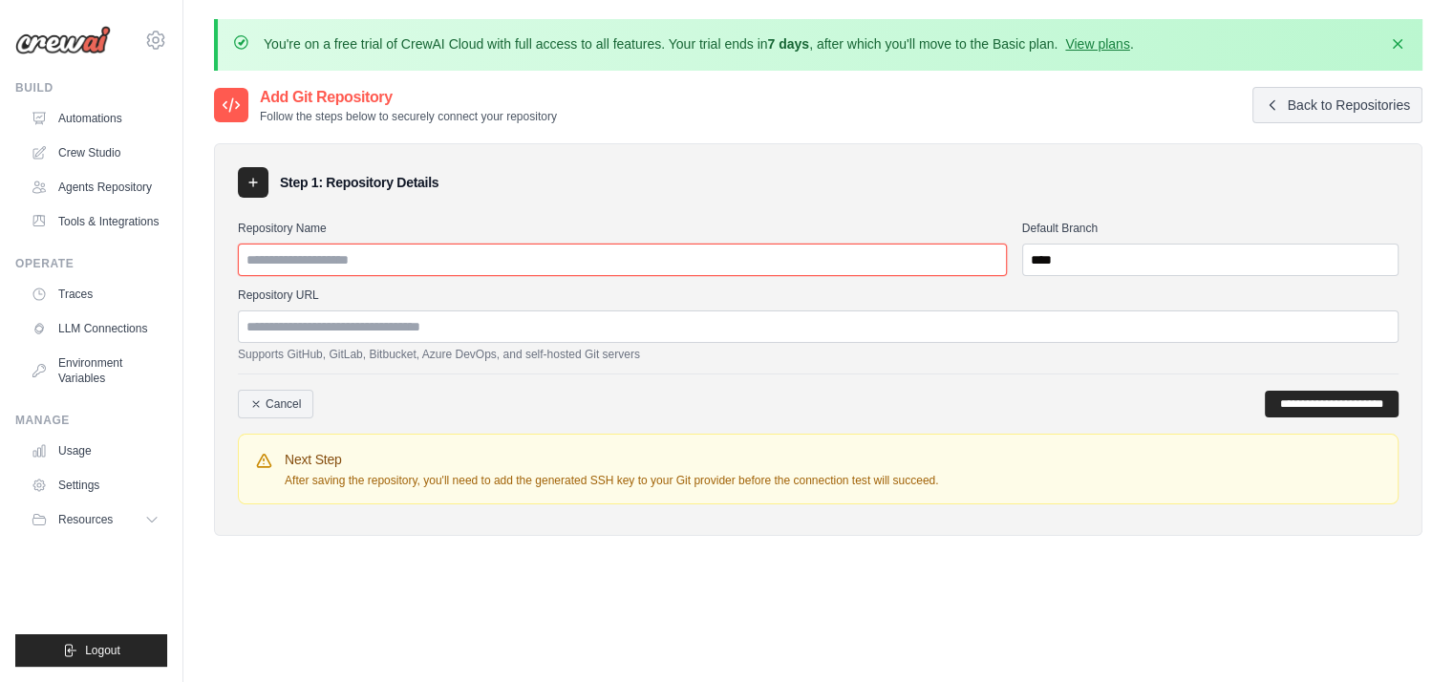
click at [436, 270] on input "Repository Name" at bounding box center [622, 260] width 769 height 32
drag, startPoint x: 446, startPoint y: 259, endPoint x: 420, endPoint y: 263, distance: 26.1
click at [420, 263] on input "Repository Name" at bounding box center [622, 260] width 769 height 32
click at [560, 263] on input "Repository Name" at bounding box center [622, 260] width 769 height 32
click at [710, 266] on input "Repository Name" at bounding box center [622, 260] width 769 height 32
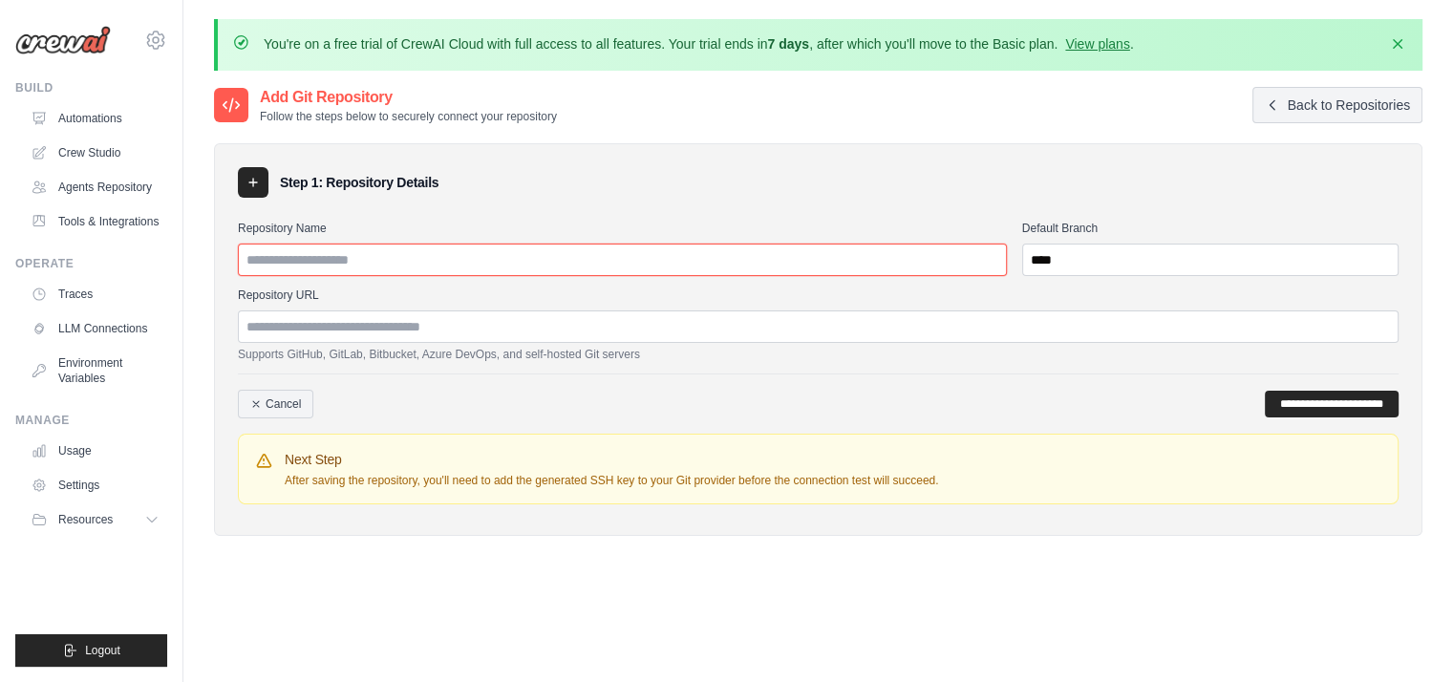
paste input "**********"
type input "**********"
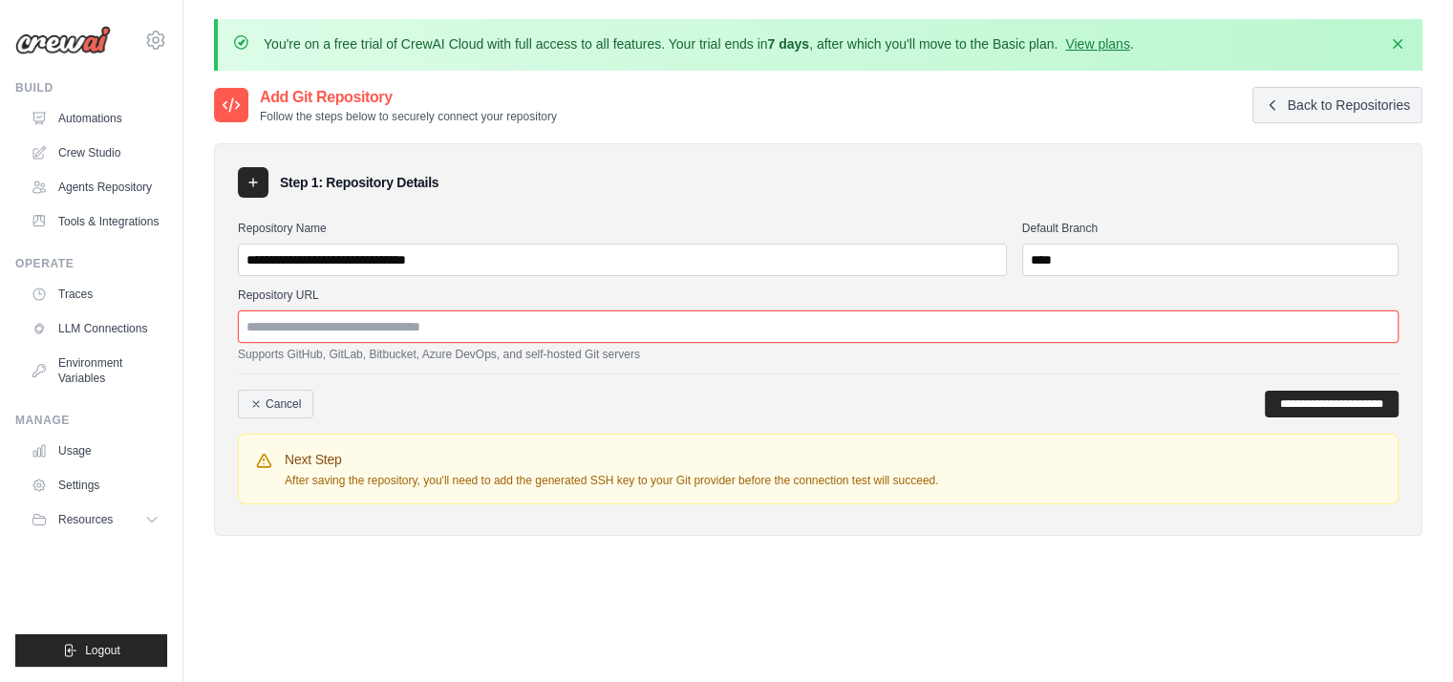
click at [644, 323] on input "Repository URL" at bounding box center [818, 326] width 1160 height 32
paste input "**********"
type input "**********"
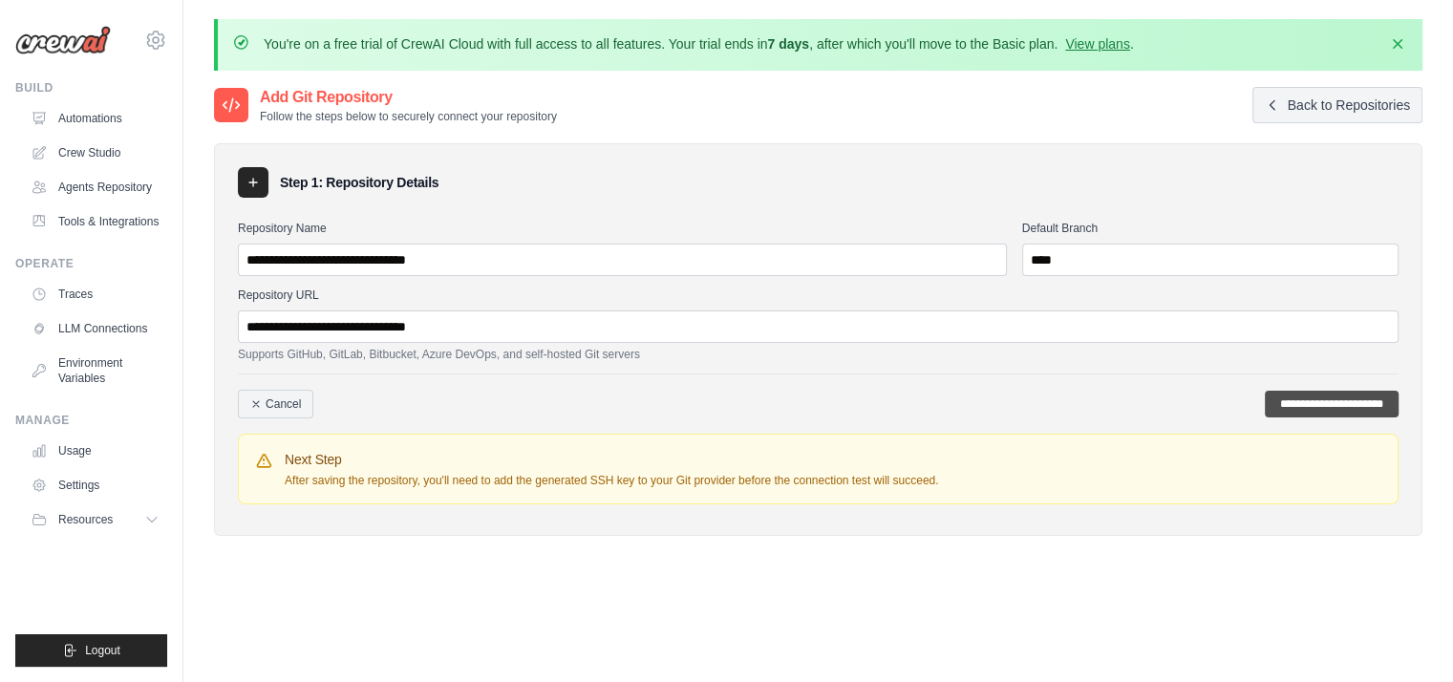
click at [1284, 400] on input "**********" at bounding box center [1332, 404] width 134 height 27
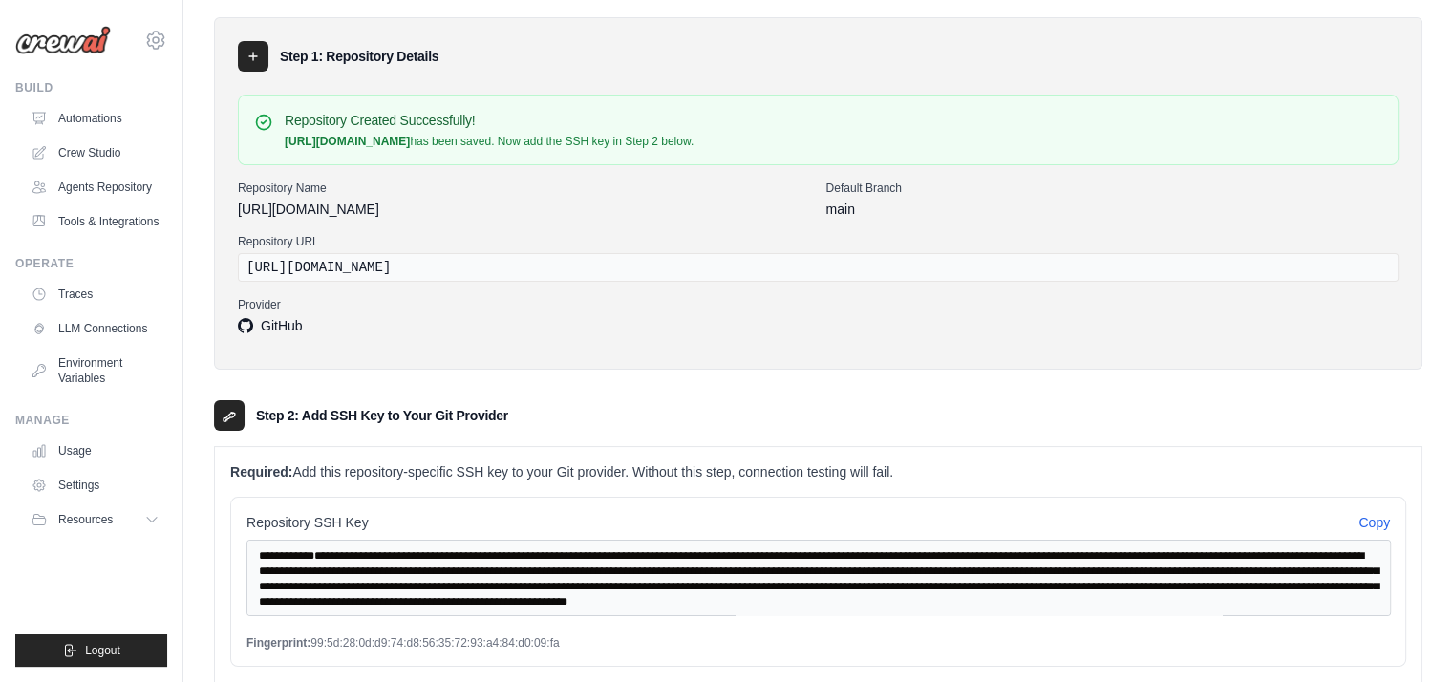
scroll to position [308, 0]
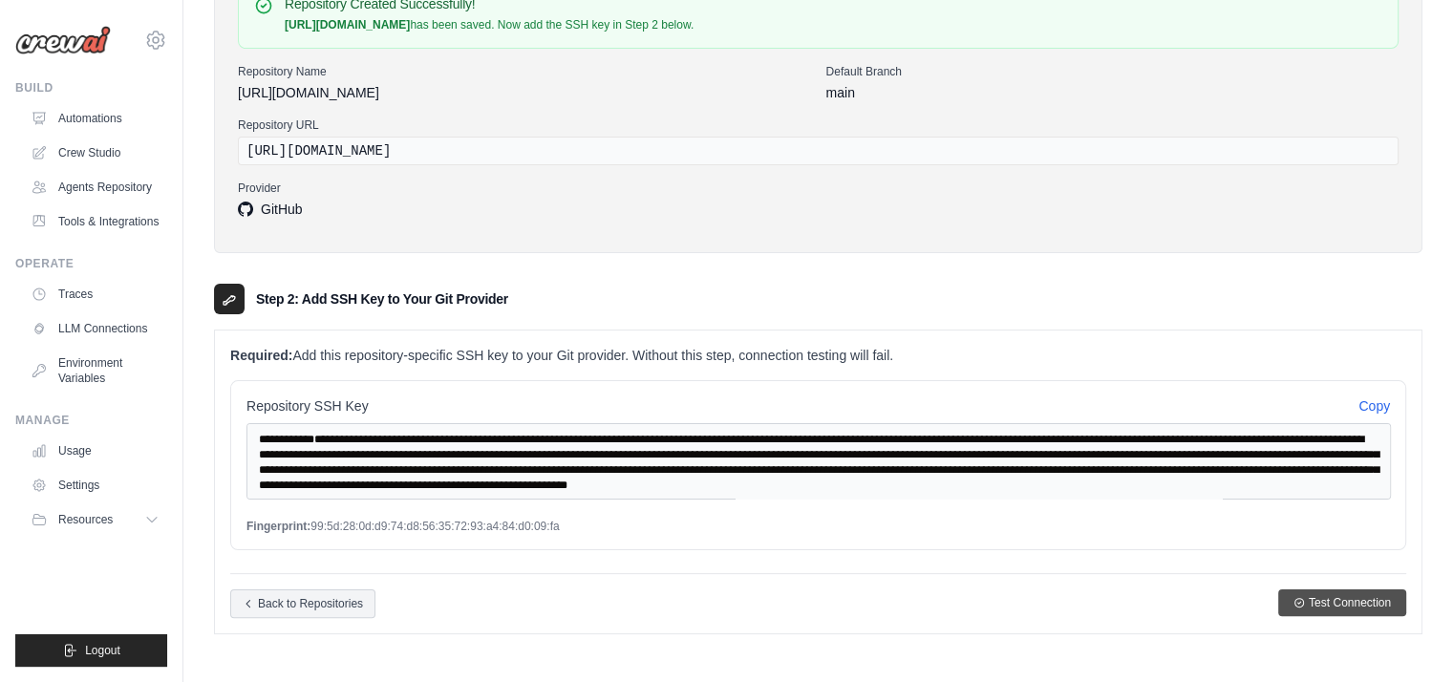
click at [1300, 599] on icon "button" at bounding box center [1298, 602] width 11 height 11
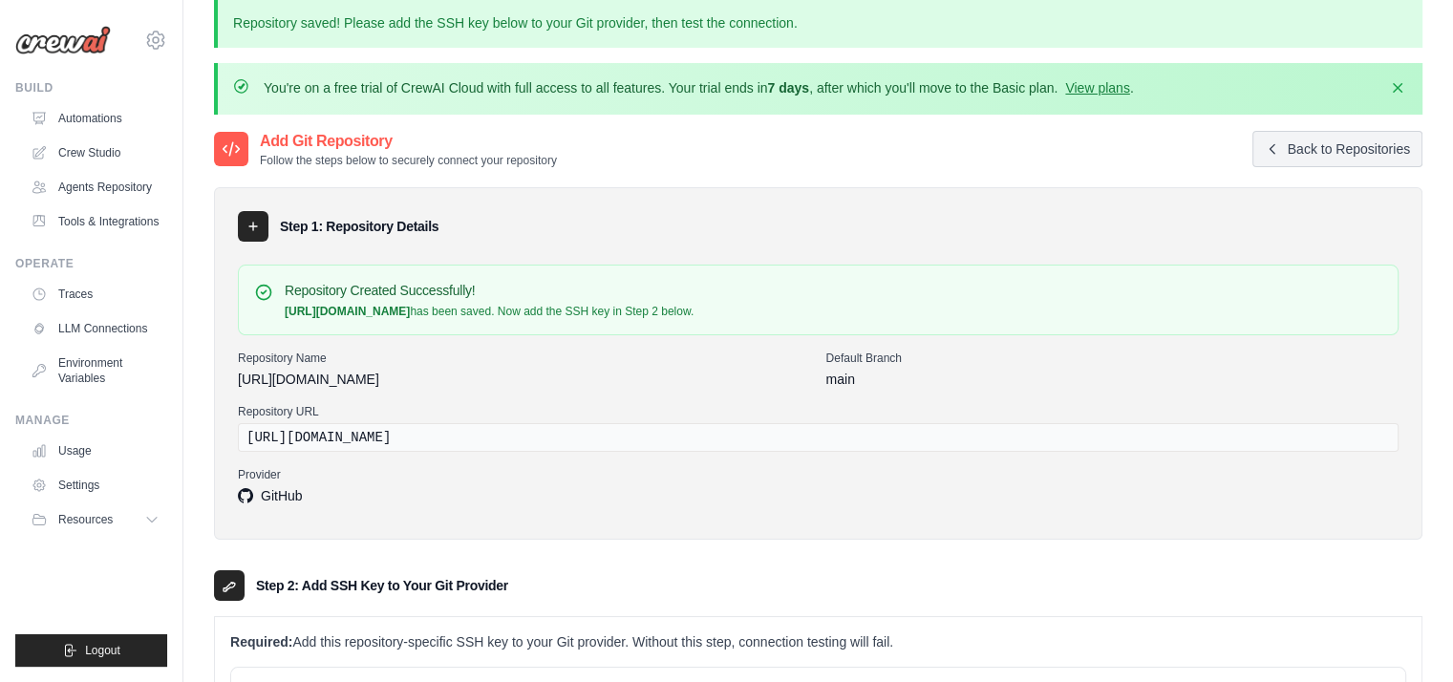
scroll to position [0, 0]
